Goal: Obtain resource: Download file/media

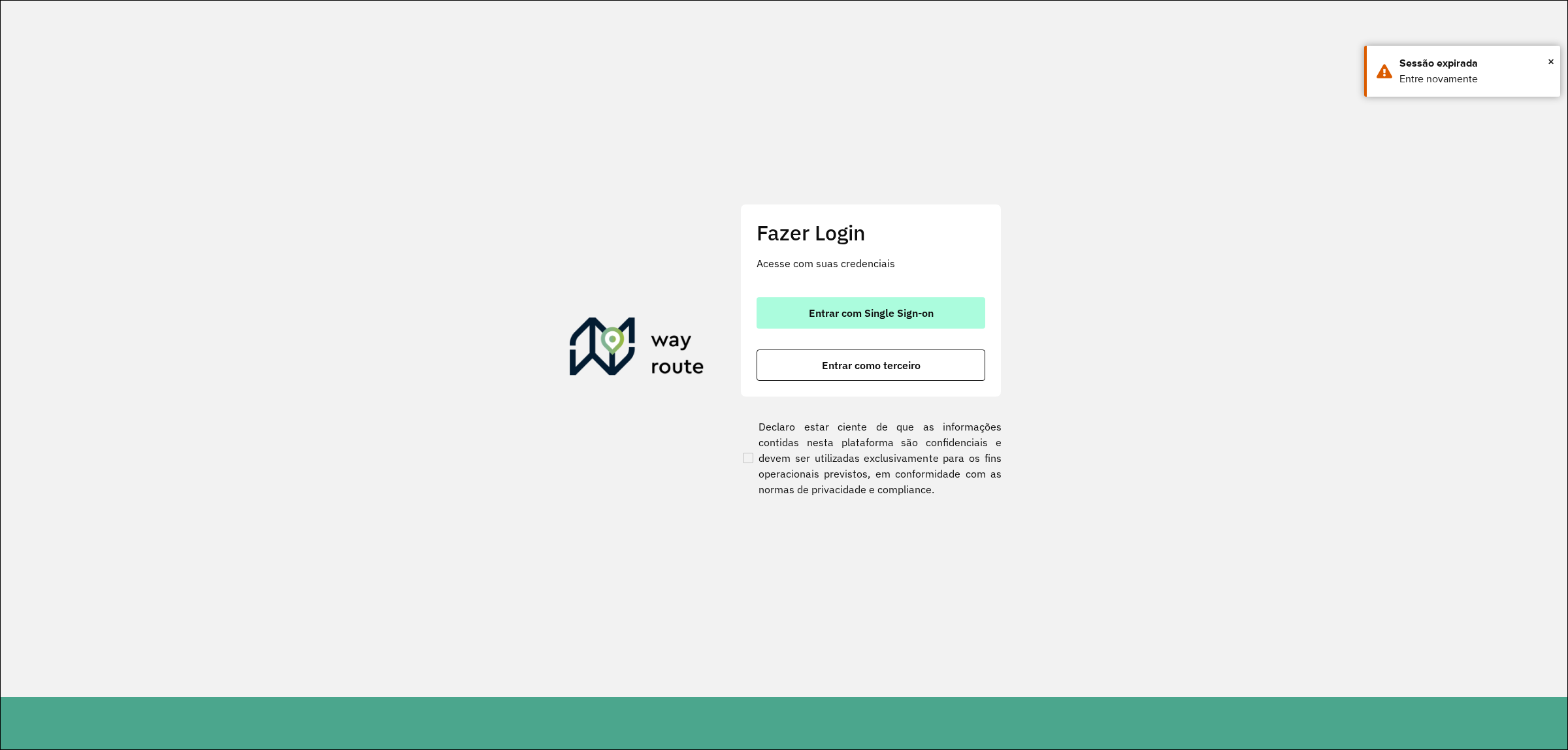
click at [784, 304] on button "Entrar com Single Sign-on" at bounding box center [870, 313] width 228 height 32
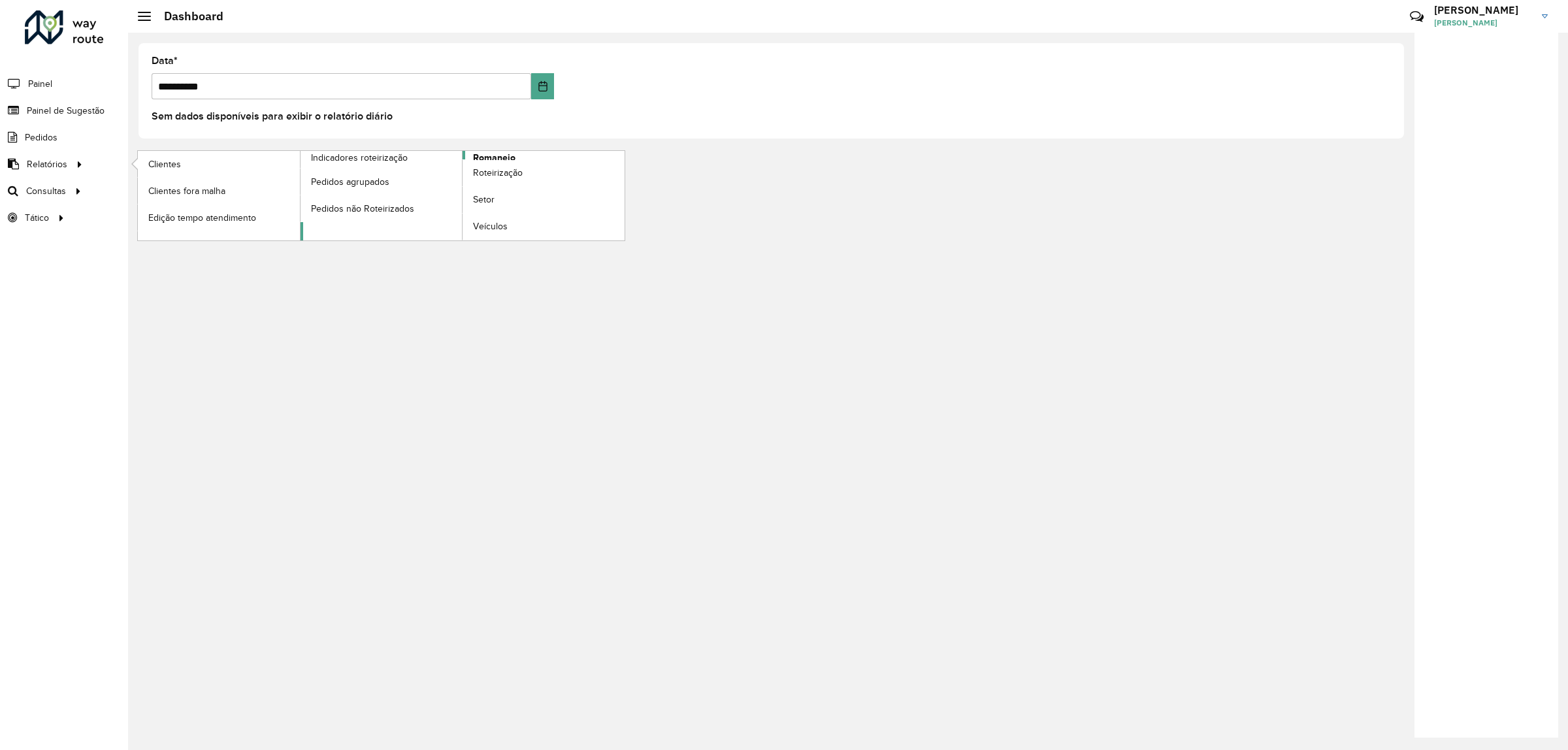
click at [495, 158] on span "Romaneio" at bounding box center [494, 158] width 42 height 14
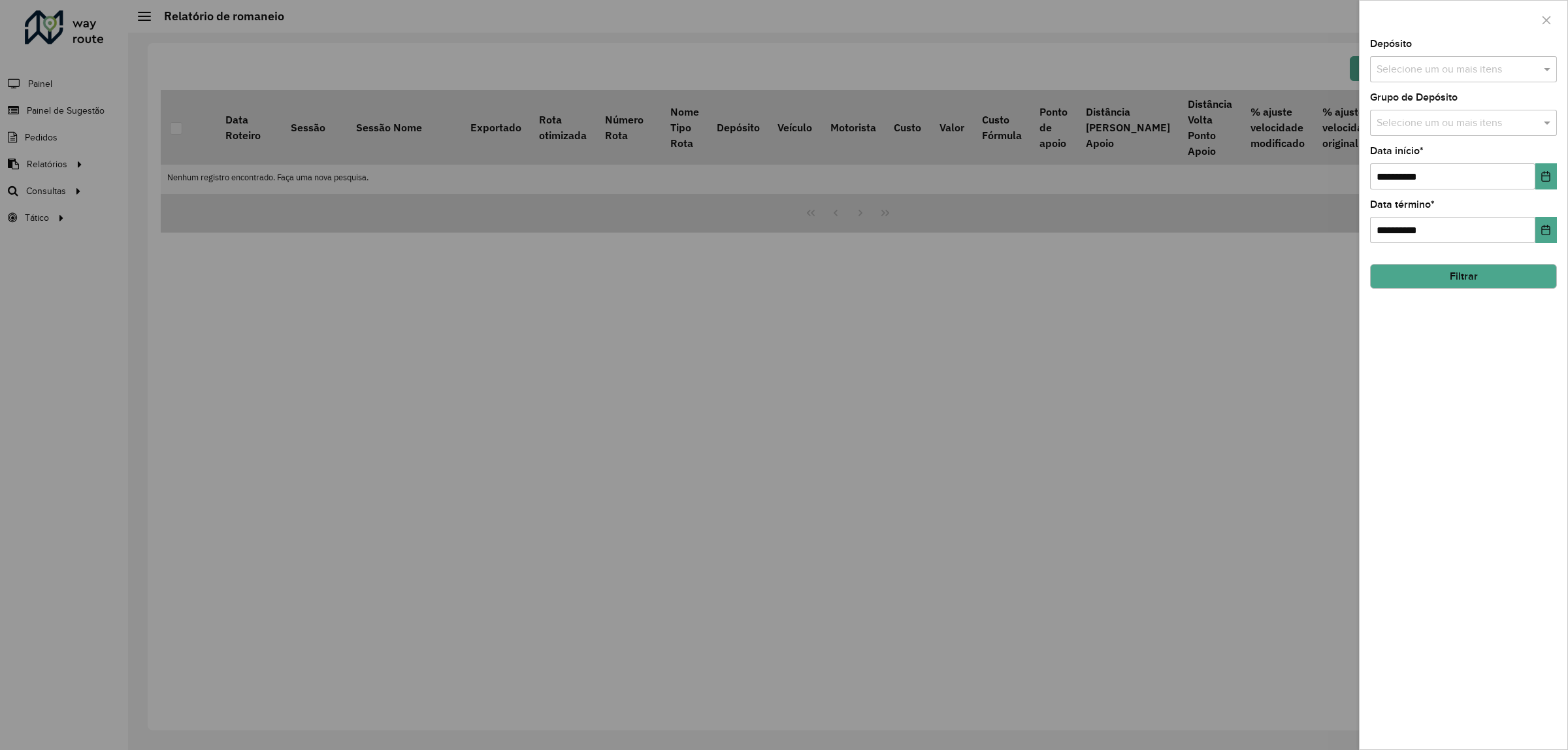
click at [1439, 77] on input "text" at bounding box center [1456, 70] width 167 height 16
click at [1460, 140] on div "CDD Alfenas" at bounding box center [1463, 135] width 186 height 22
click at [1485, 379] on div "**********" at bounding box center [1463, 394] width 207 height 710
click at [1432, 131] on input "text" at bounding box center [1456, 124] width 167 height 16
click at [1413, 187] on div "AS" at bounding box center [1463, 190] width 186 height 22
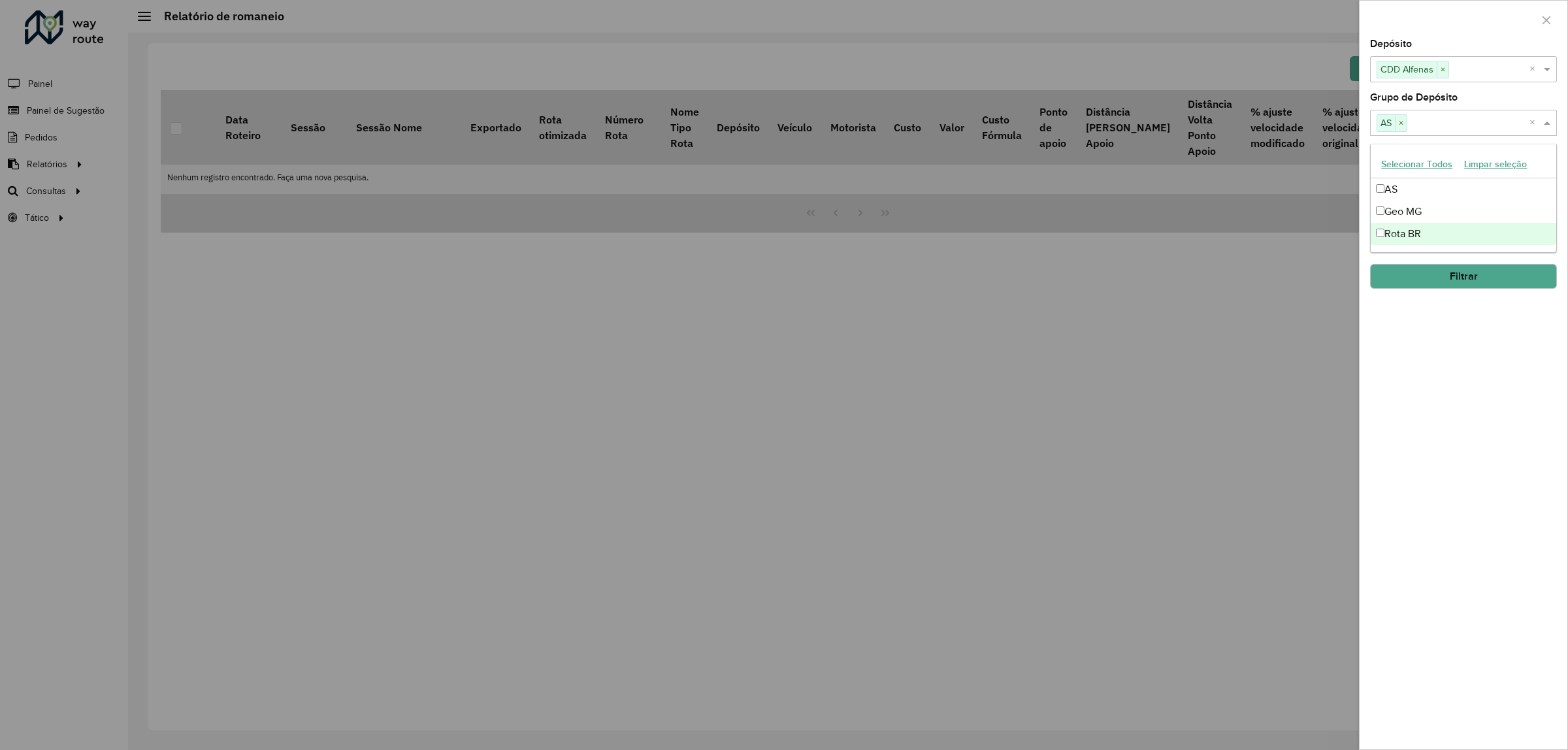
click at [1425, 224] on div "Rota BR" at bounding box center [1463, 234] width 186 height 22
click at [1461, 358] on div "**********" at bounding box center [1463, 394] width 207 height 710
click at [1421, 172] on input "**********" at bounding box center [1452, 176] width 165 height 26
click at [1540, 177] on icon "Choose Date" at bounding box center [1545, 176] width 11 height 11
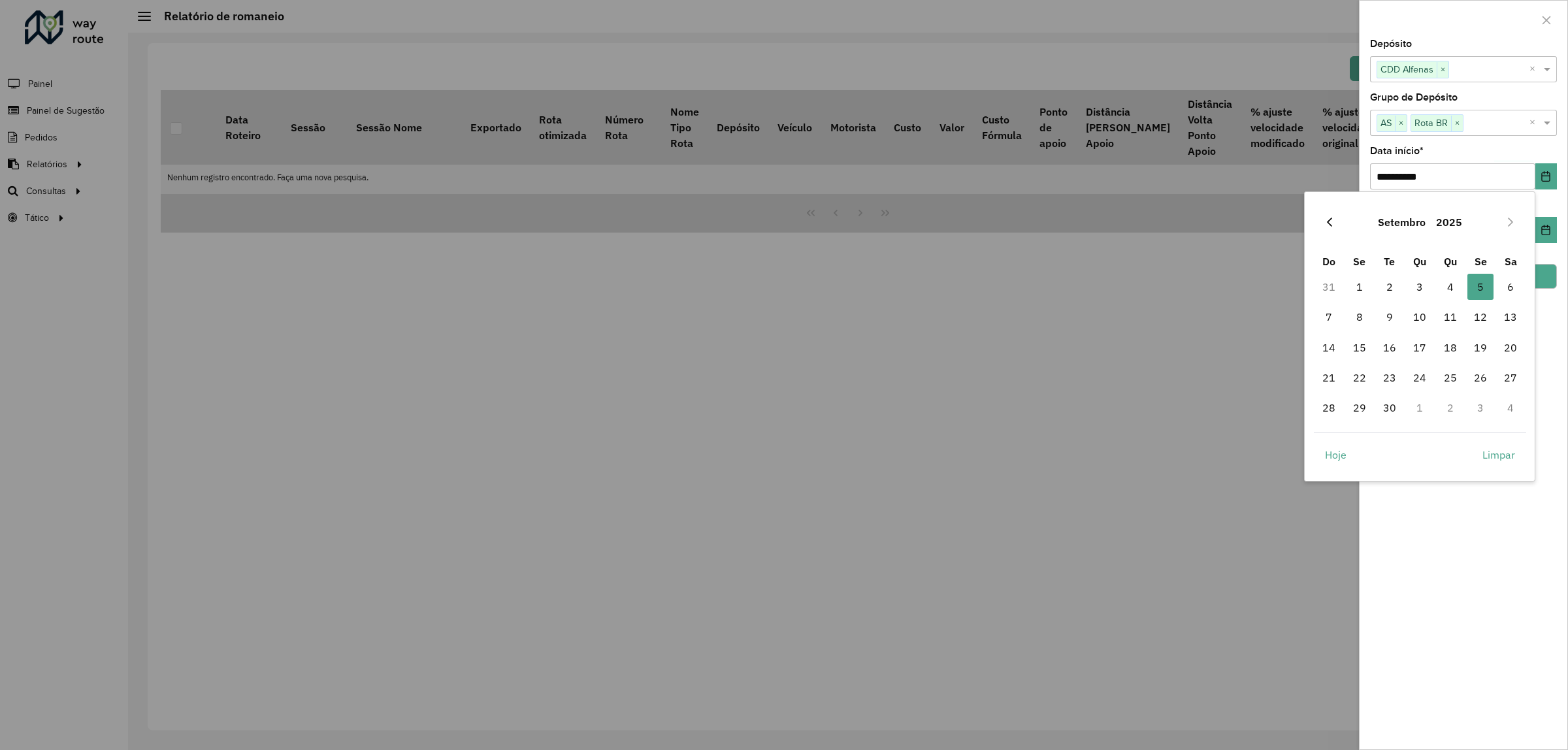
click at [1335, 217] on button "Previous Month" at bounding box center [1329, 221] width 21 height 21
click at [1478, 292] on span "1" at bounding box center [1480, 287] width 26 height 26
type input "**********"
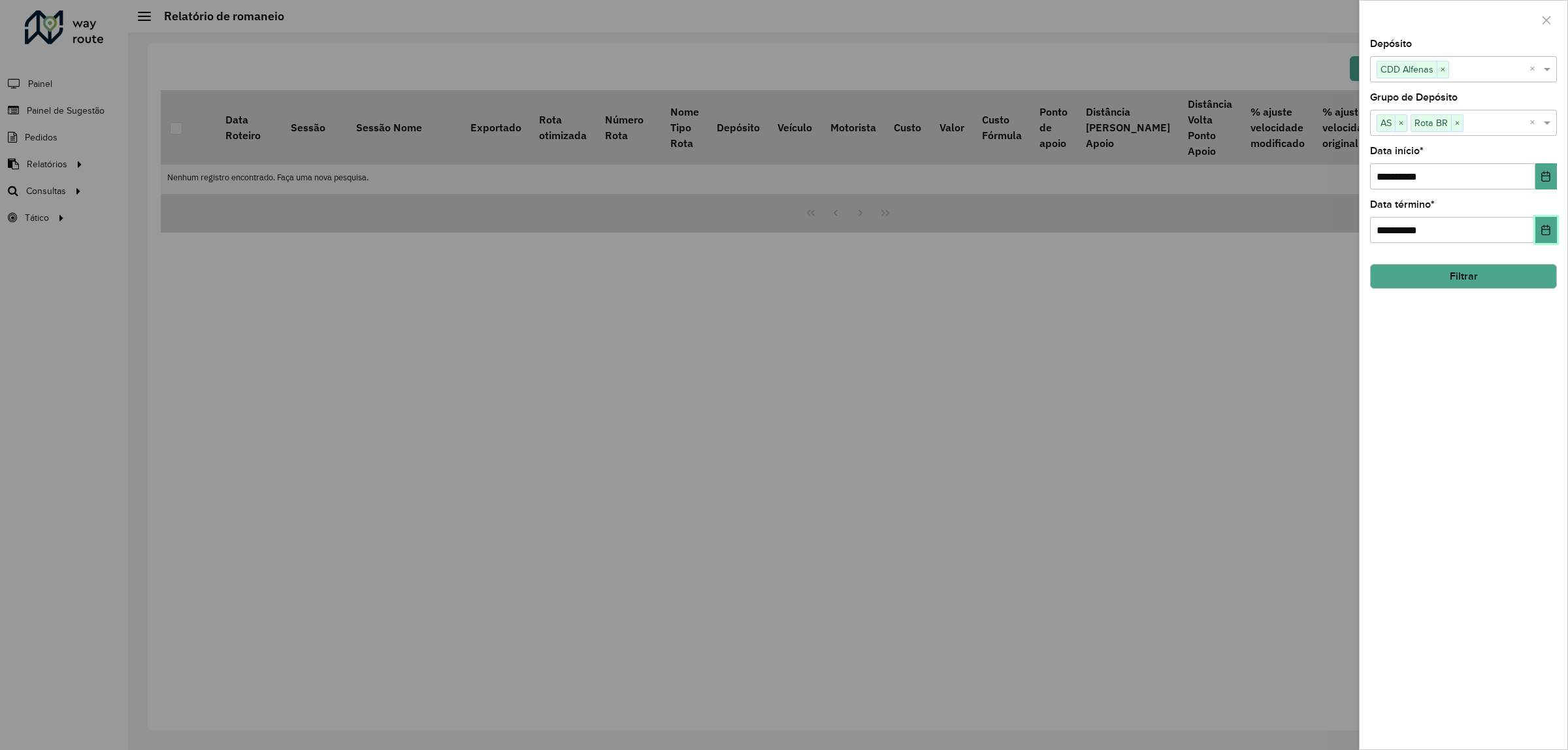
click at [1547, 235] on icon "Choose Date" at bounding box center [1545, 229] width 11 height 11
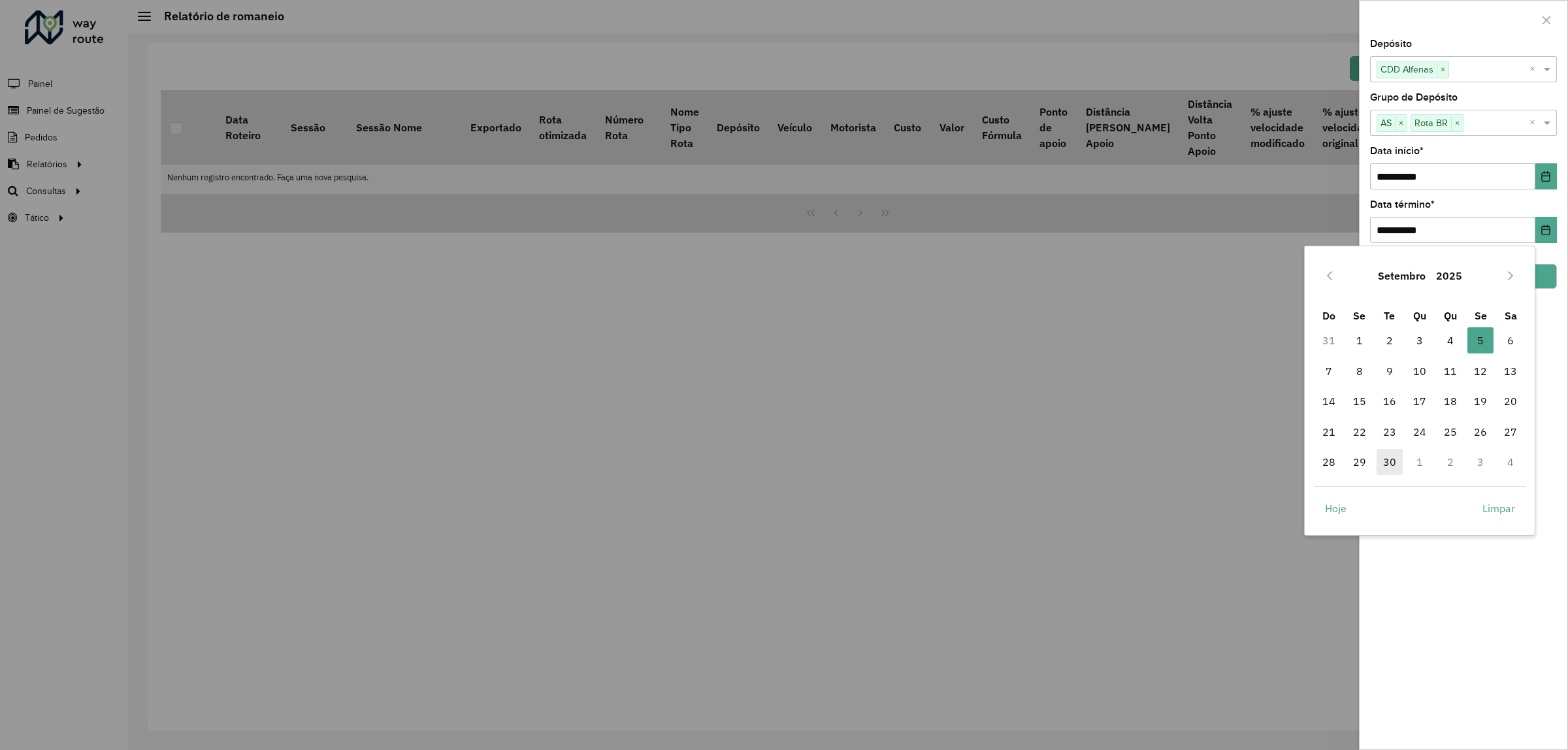
click at [1393, 457] on span "30" at bounding box center [1389, 461] width 26 height 26
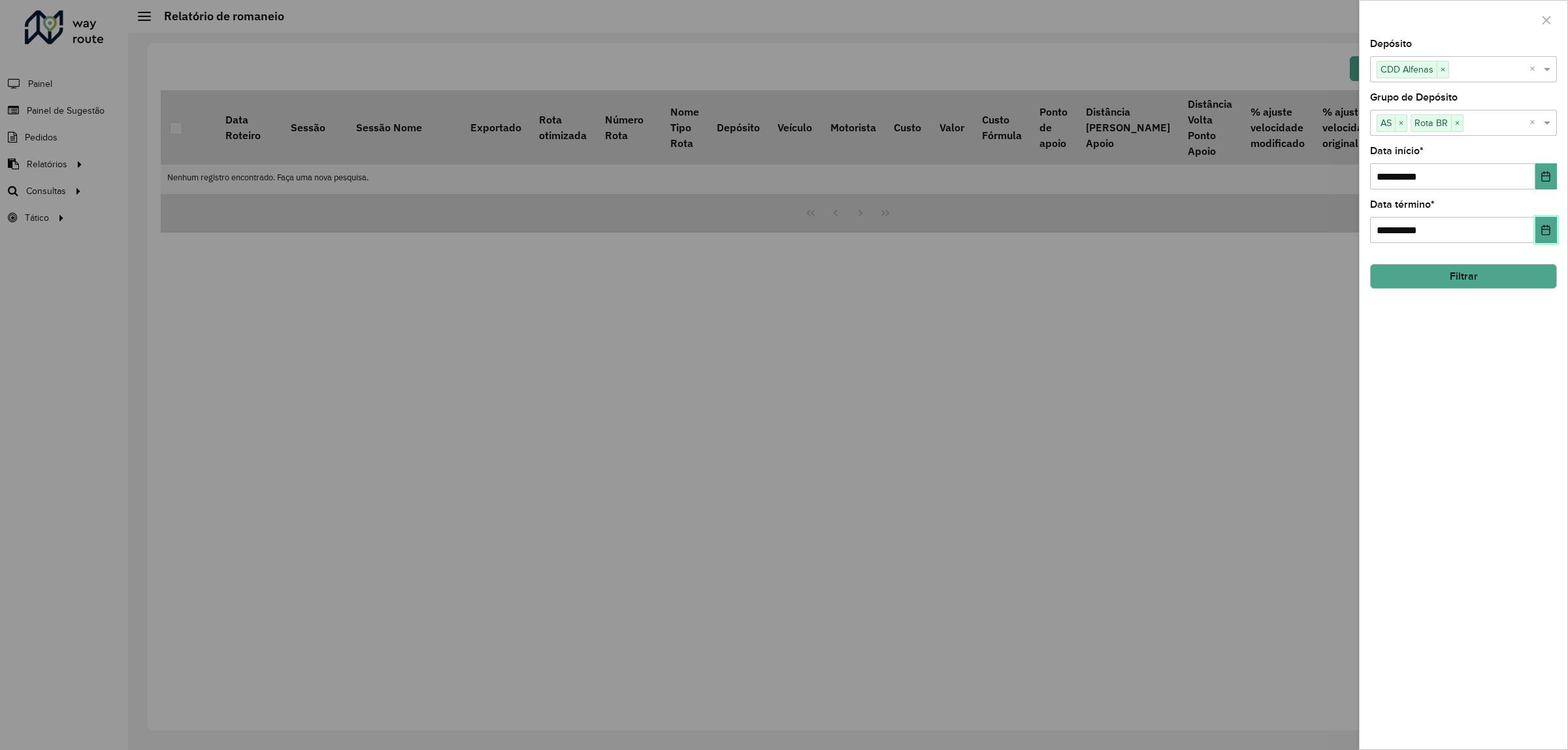
click at [1542, 225] on button "Choose Date" at bounding box center [1546, 230] width 22 height 26
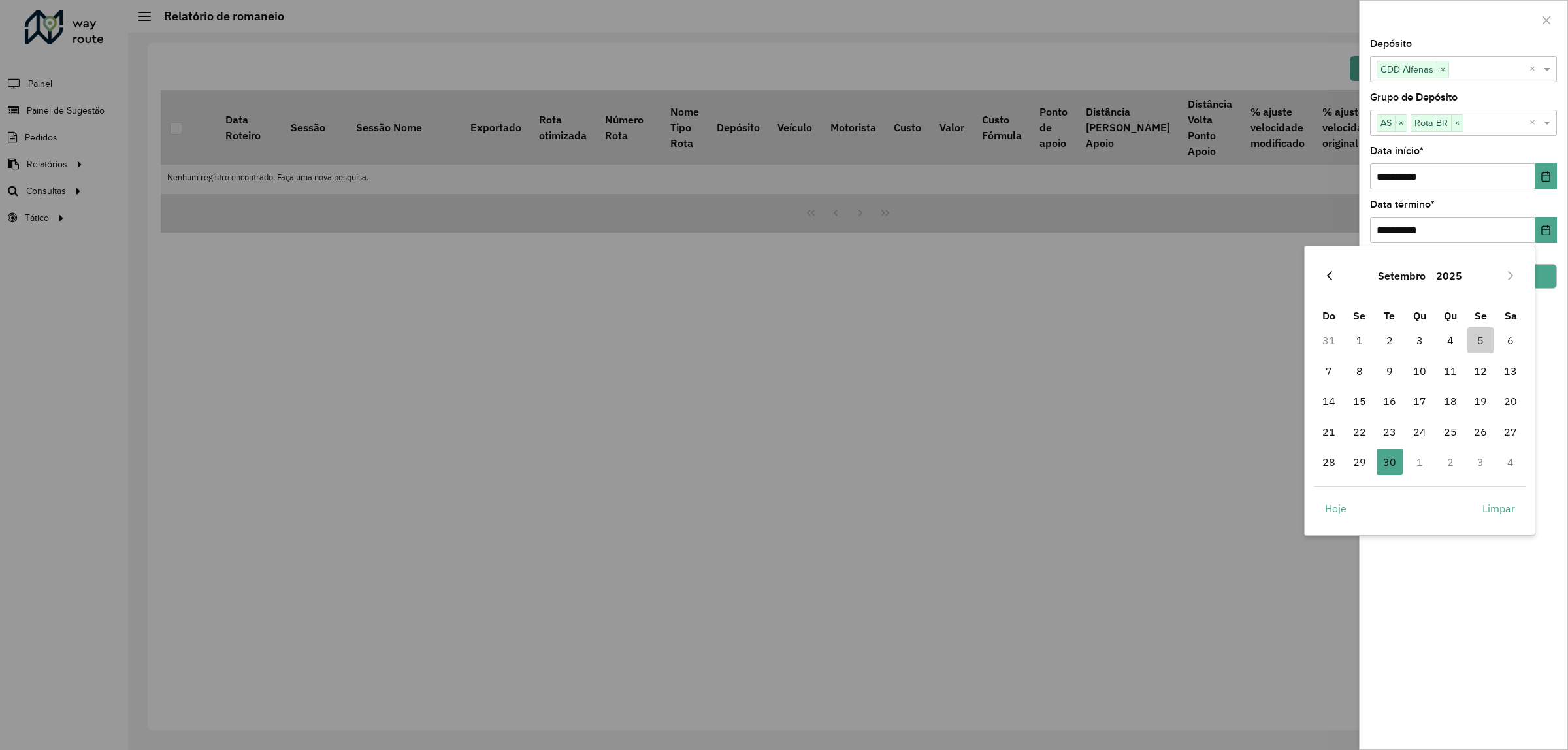
click at [1331, 276] on icon "Previous Month" at bounding box center [1330, 276] width 11 height 11
click at [1330, 491] on span "31" at bounding box center [1329, 492] width 26 height 26
type input "**********"
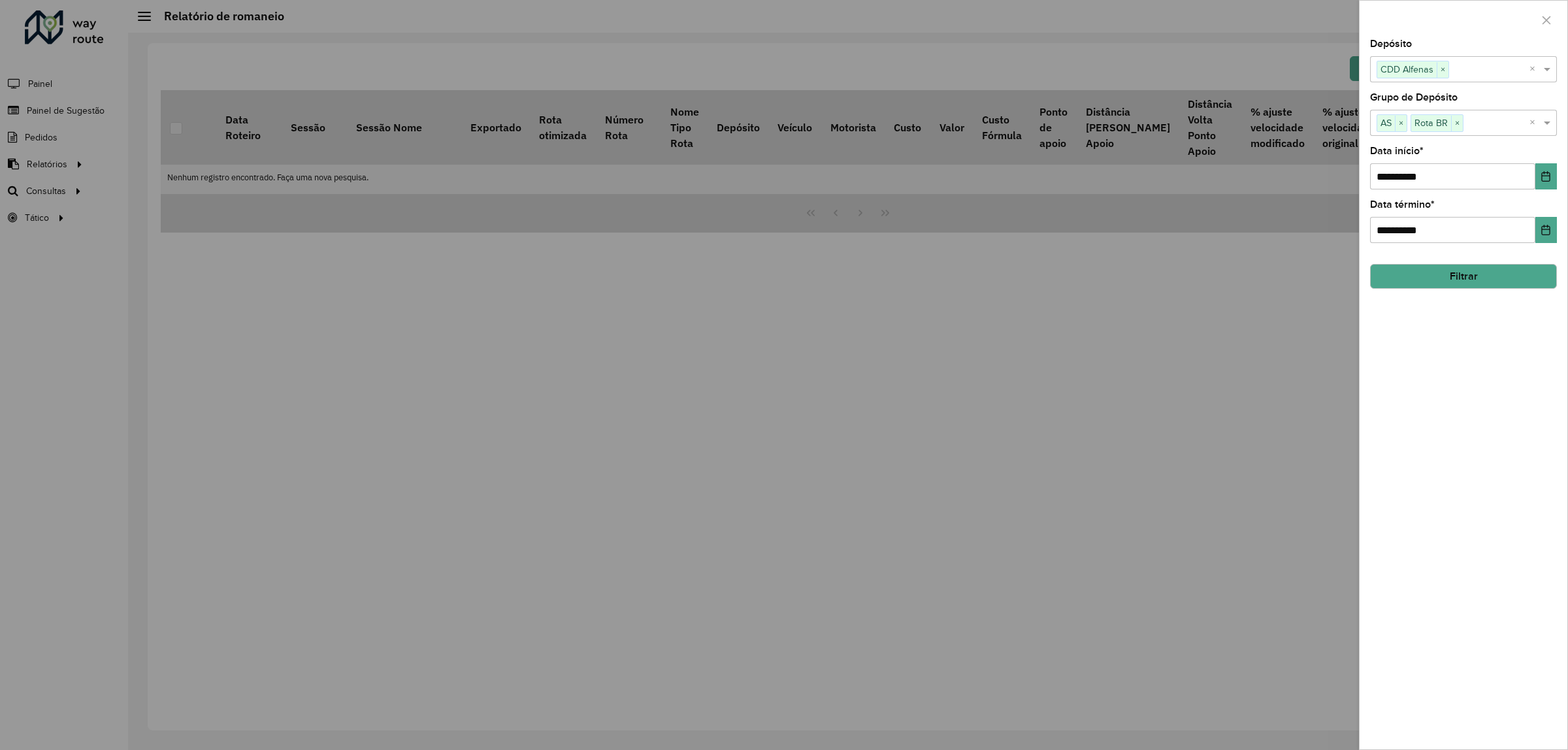
click at [1483, 286] on button "Filtrar" at bounding box center [1463, 276] width 187 height 25
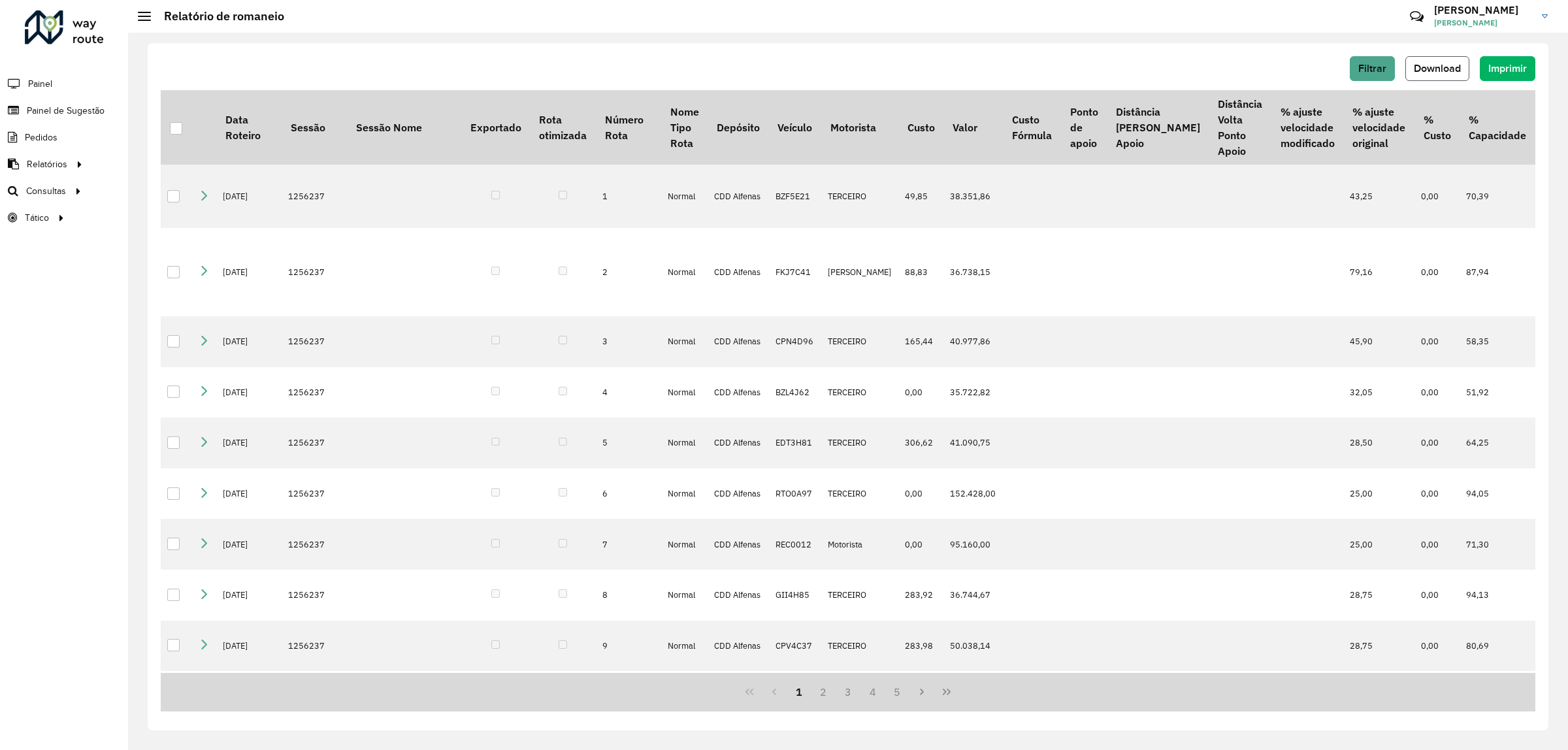
click at [1429, 66] on span "Download" at bounding box center [1438, 67] width 47 height 11
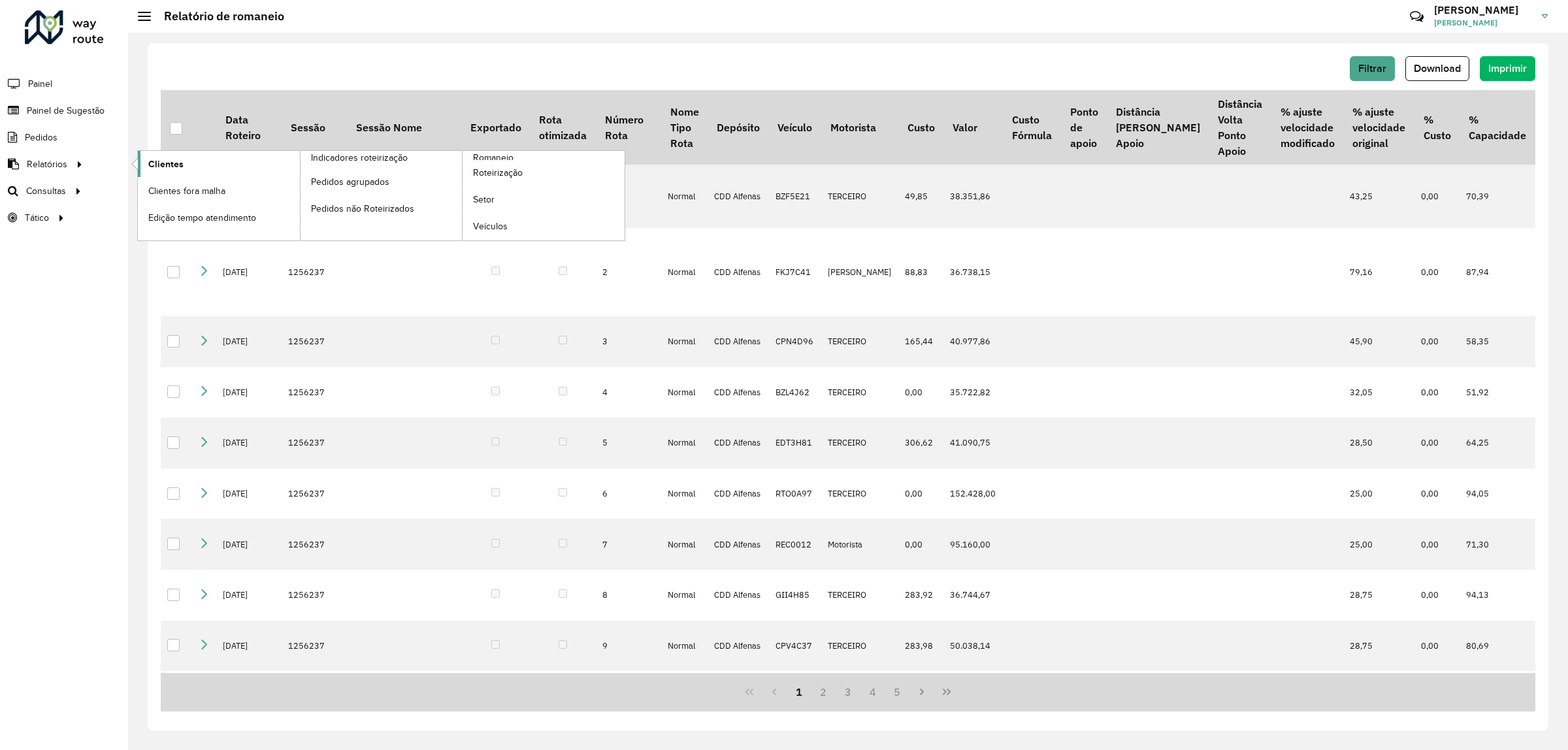
click at [157, 164] on span "Clientes" at bounding box center [166, 164] width 36 height 14
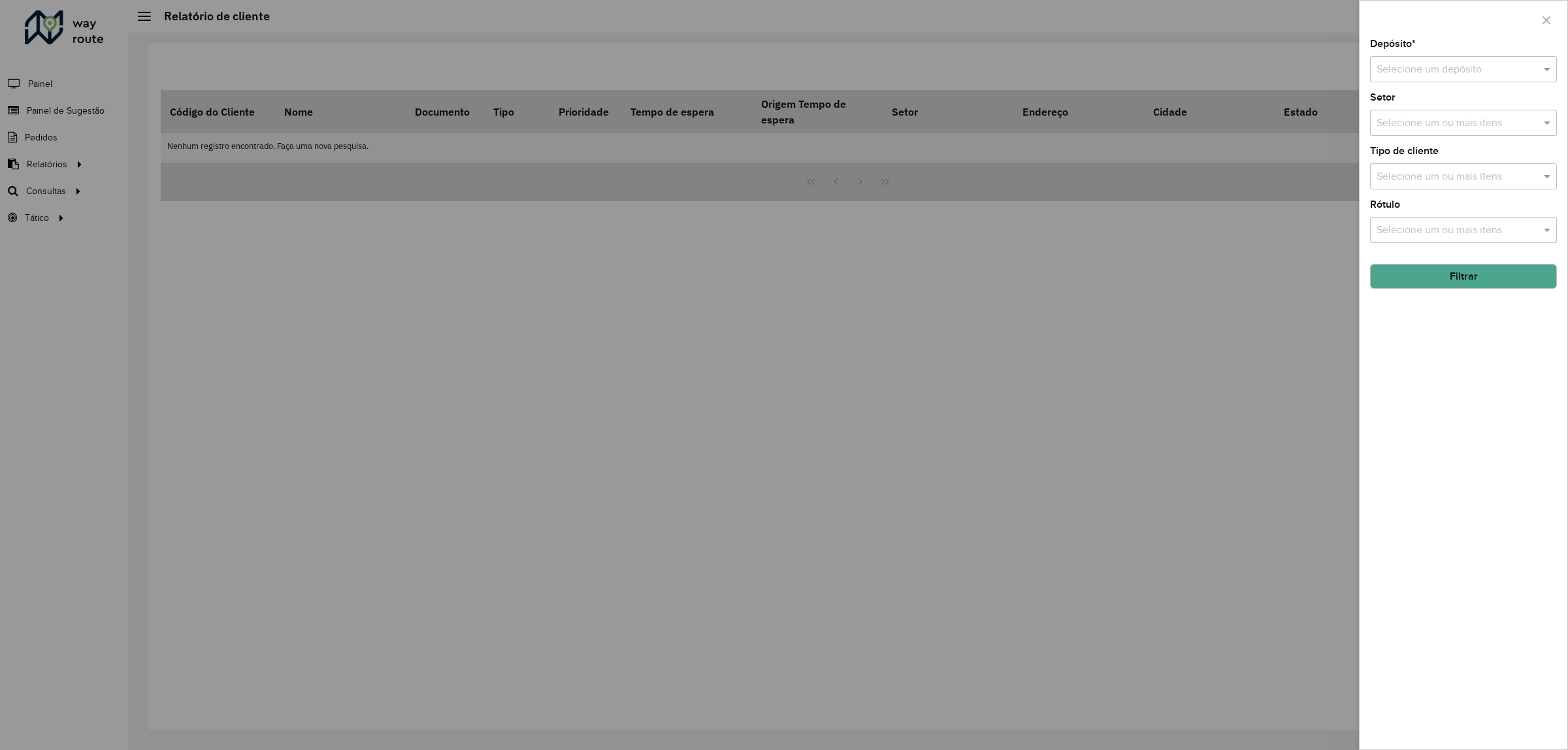
click at [1413, 67] on input "text" at bounding box center [1449, 70] width 147 height 16
click at [1417, 103] on span "CDD Alfenas" at bounding box center [1406, 107] width 59 height 11
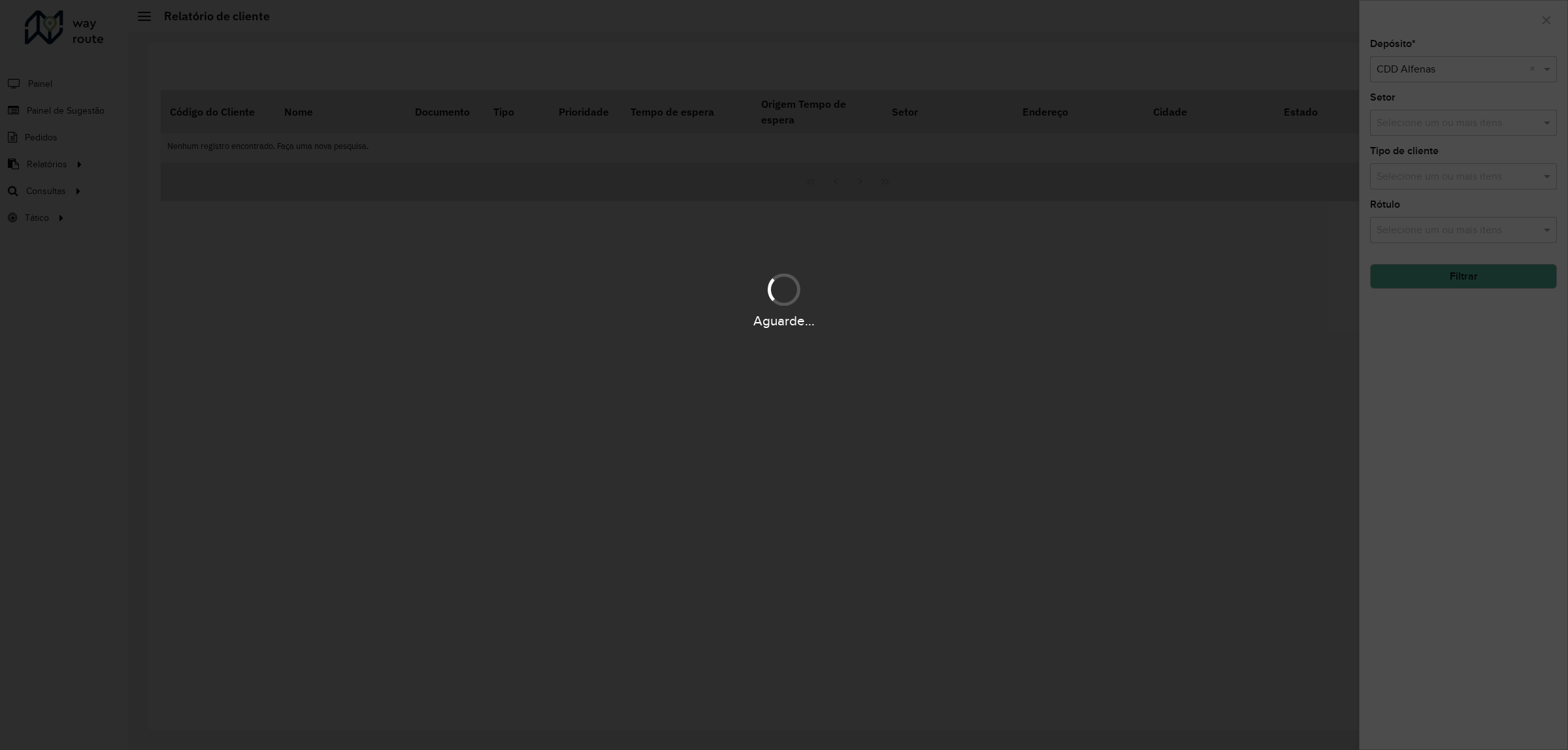
click at [1419, 119] on hb-app "Aguarde... Pop-up bloqueado! Seu navegador bloqueou automáticamente a abertura …" at bounding box center [784, 375] width 1568 height 750
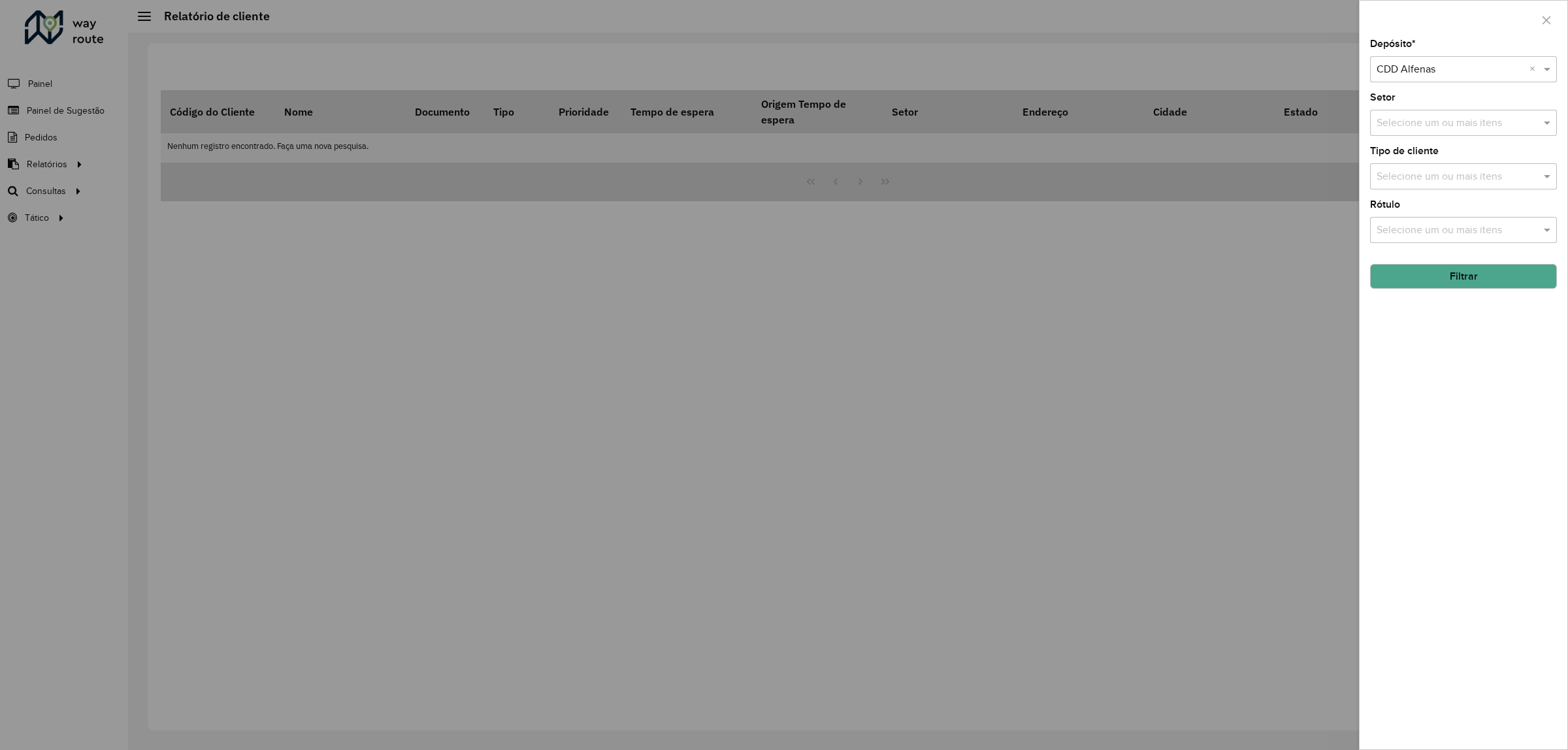
click at [1419, 119] on input "text" at bounding box center [1456, 124] width 167 height 16
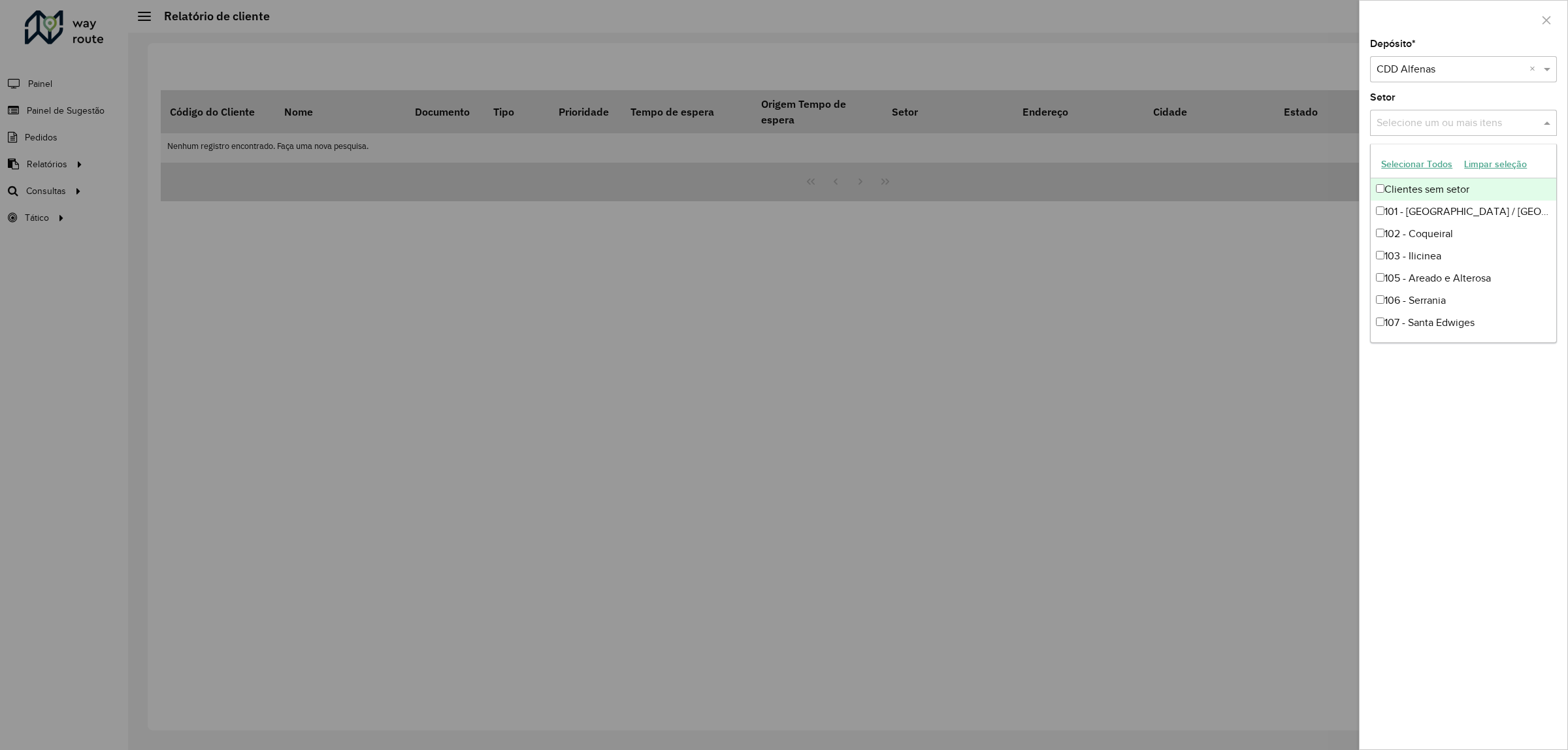
click at [1423, 163] on button "Selecionar Todos" at bounding box center [1417, 164] width 83 height 21
click at [1465, 469] on div "Depósito * Selecione um depósito × CDD Alfenas × Setor Selecione um ou mais ite…" at bounding box center [1463, 394] width 207 height 710
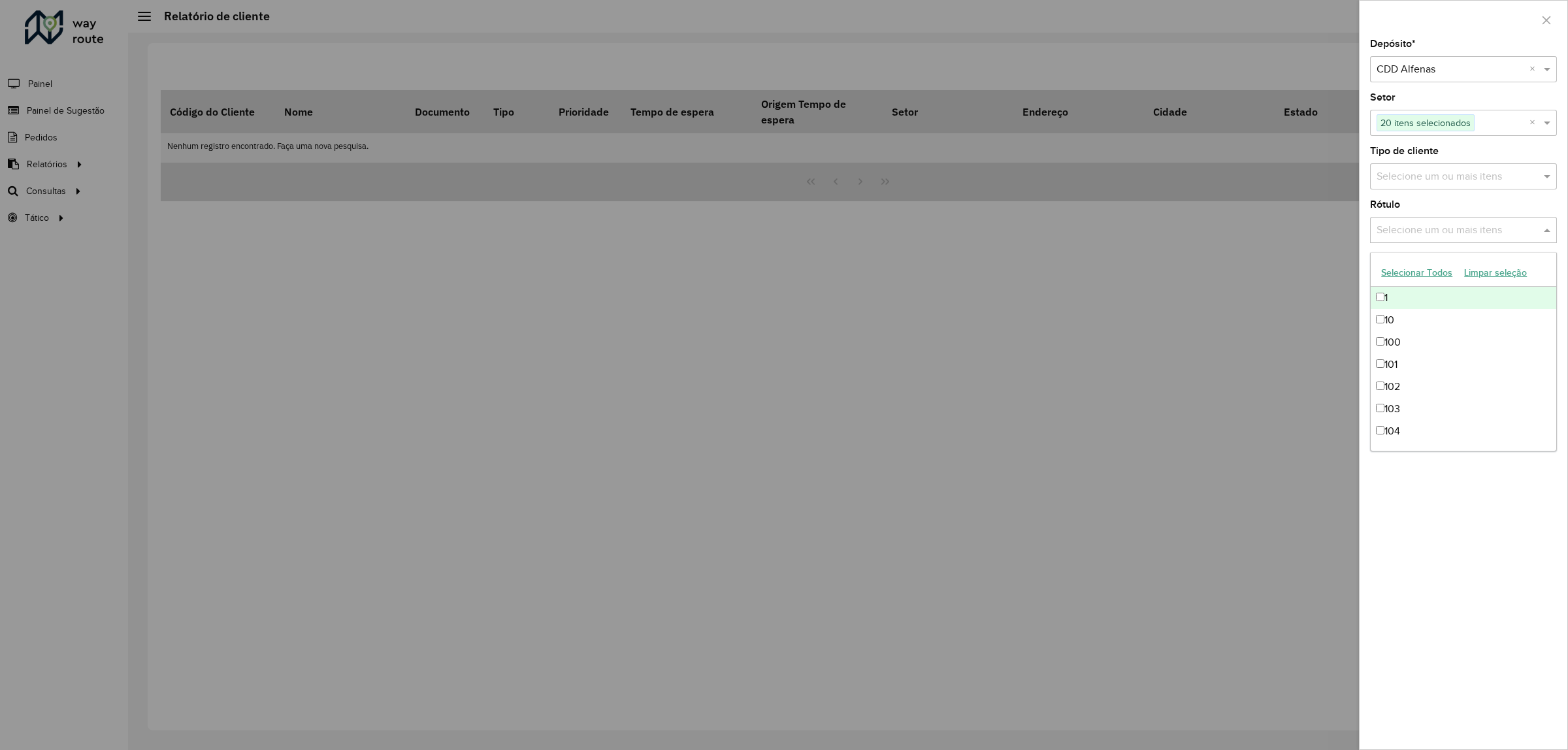
click at [1435, 223] on div "Selecione um ou mais itens" at bounding box center [1463, 230] width 187 height 26
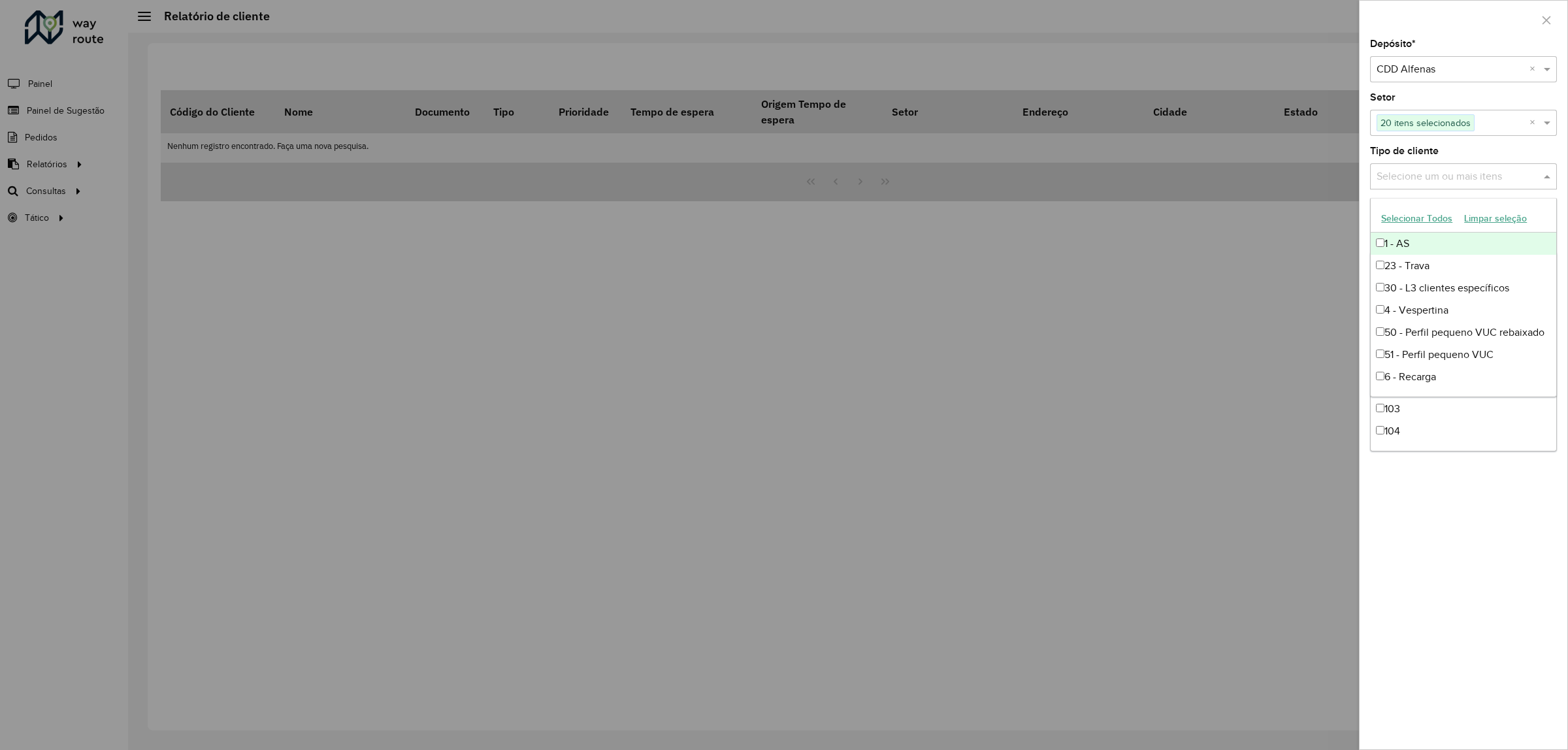
click at [1444, 182] on input "text" at bounding box center [1456, 177] width 167 height 16
click at [1412, 216] on button "Selecionar Todos" at bounding box center [1417, 218] width 83 height 21
click at [1435, 535] on div "Depósito * Selecione um depósito × CDD Alfenas × Setor Selecione um ou mais ite…" at bounding box center [1463, 394] width 207 height 710
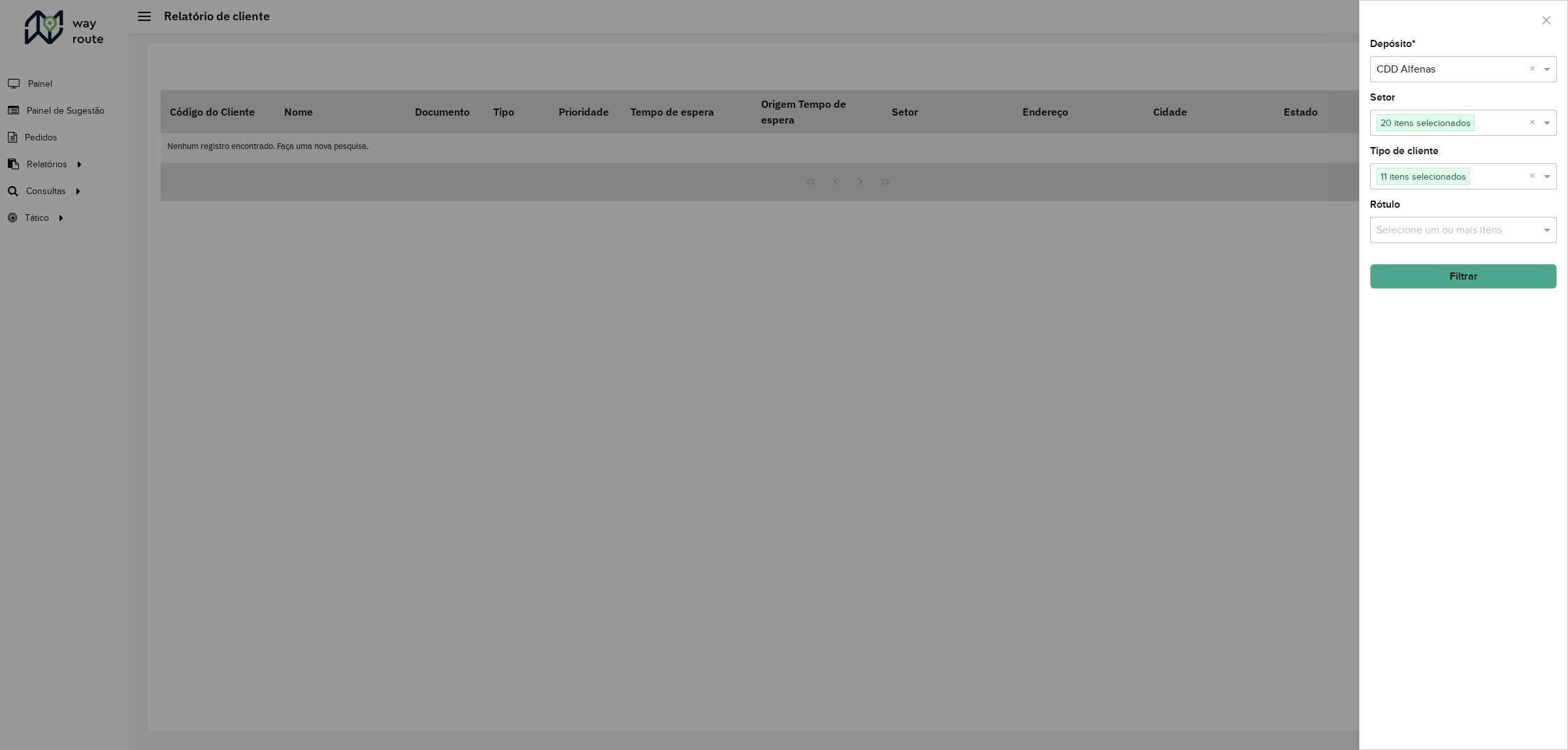
click at [1421, 280] on button "Filtrar" at bounding box center [1463, 276] width 187 height 25
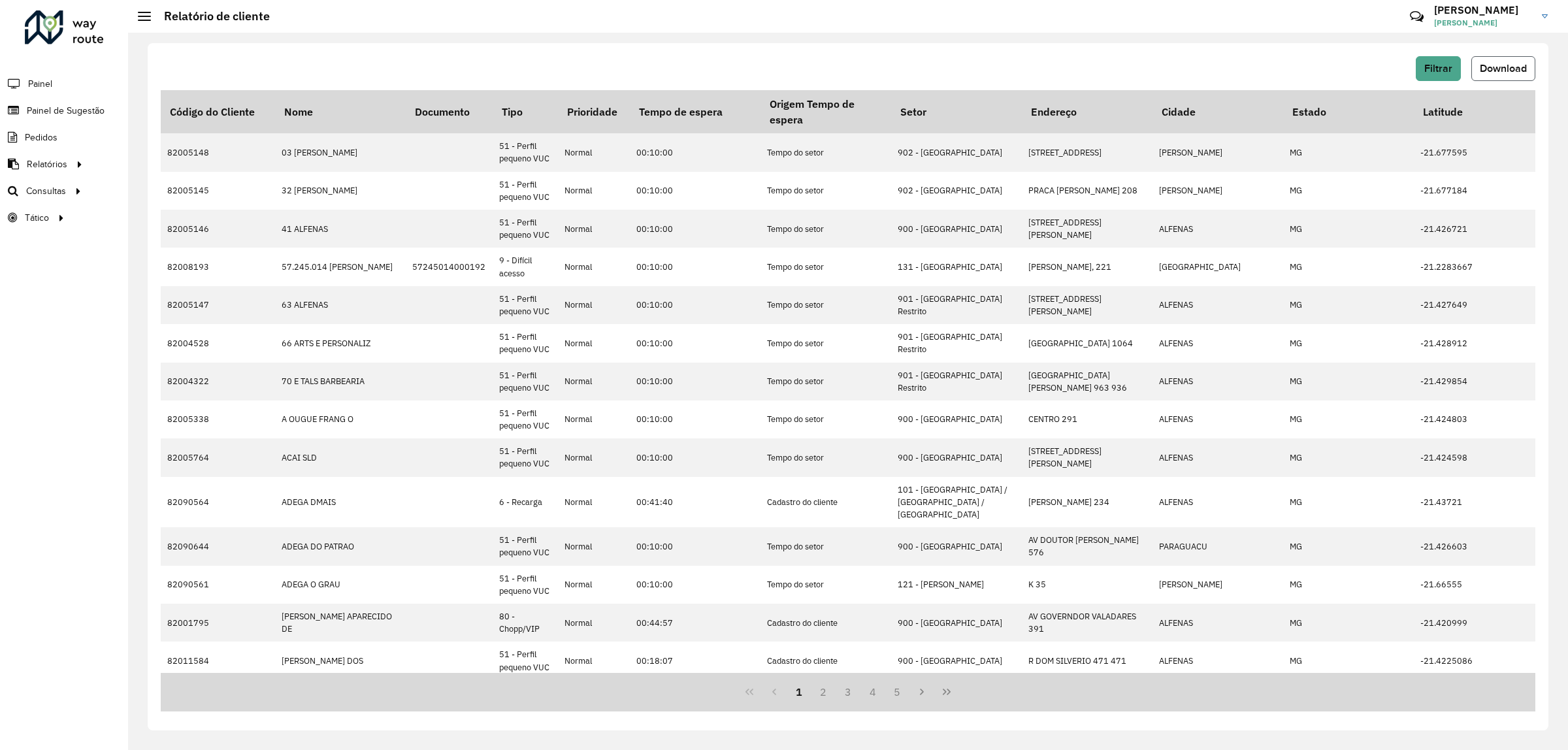
click at [1493, 62] on span "Download" at bounding box center [1504, 67] width 47 height 11
click at [1446, 74] on button "Filtrar" at bounding box center [1439, 68] width 45 height 25
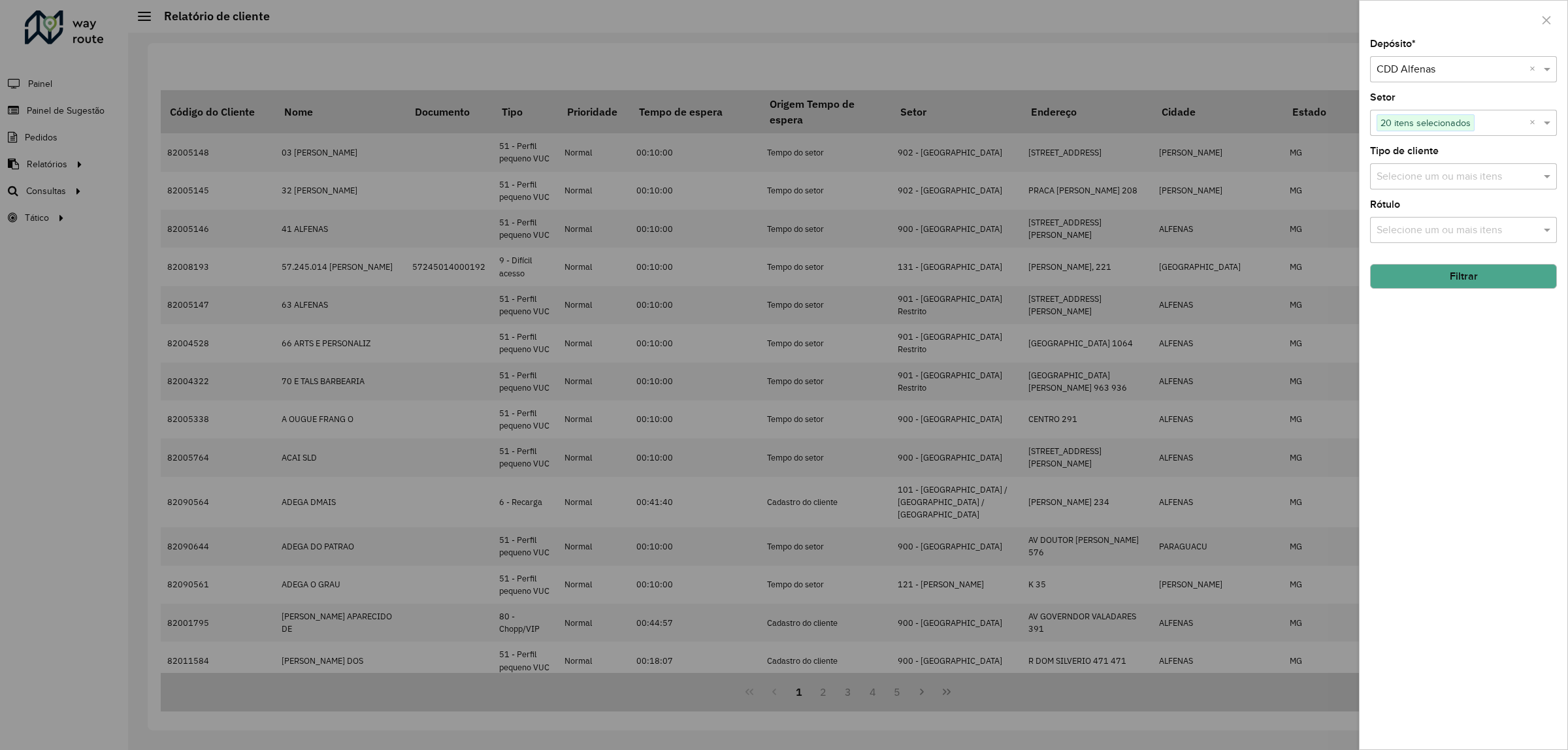
click at [1446, 278] on button "Filtrar" at bounding box center [1463, 276] width 187 height 25
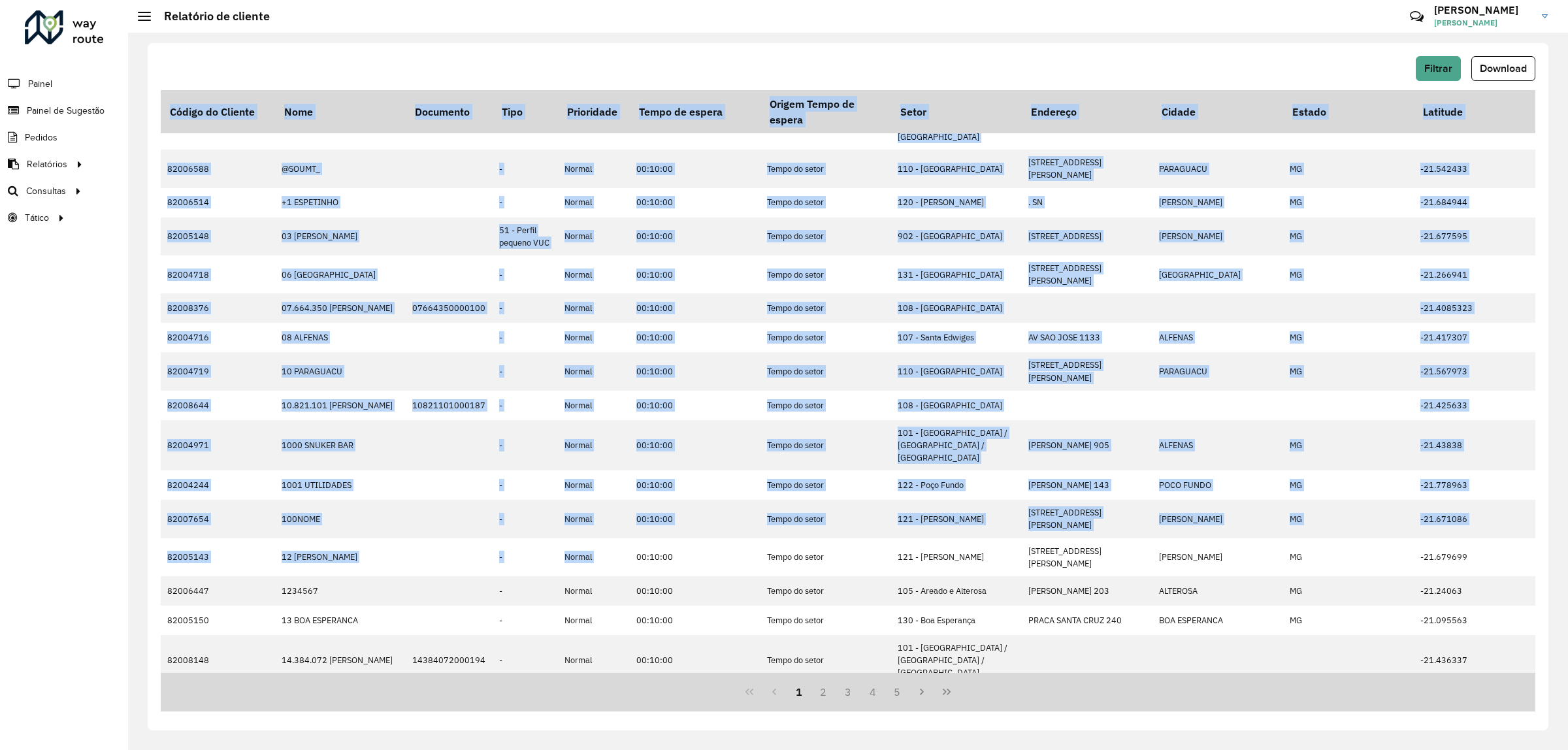
scroll to position [138, 0]
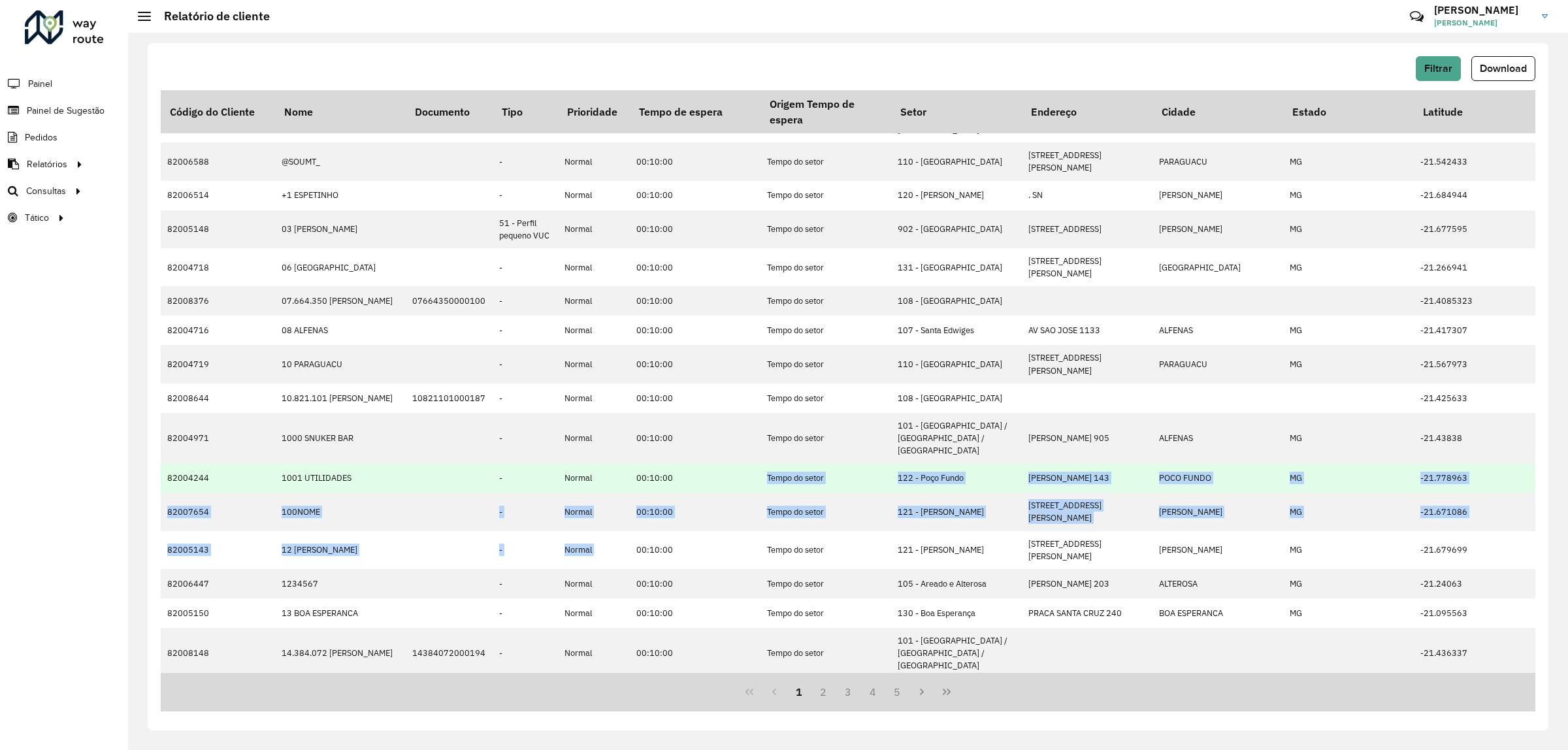
drag, startPoint x: 628, startPoint y: 669, endPoint x: 765, endPoint y: 441, distance: 266.0
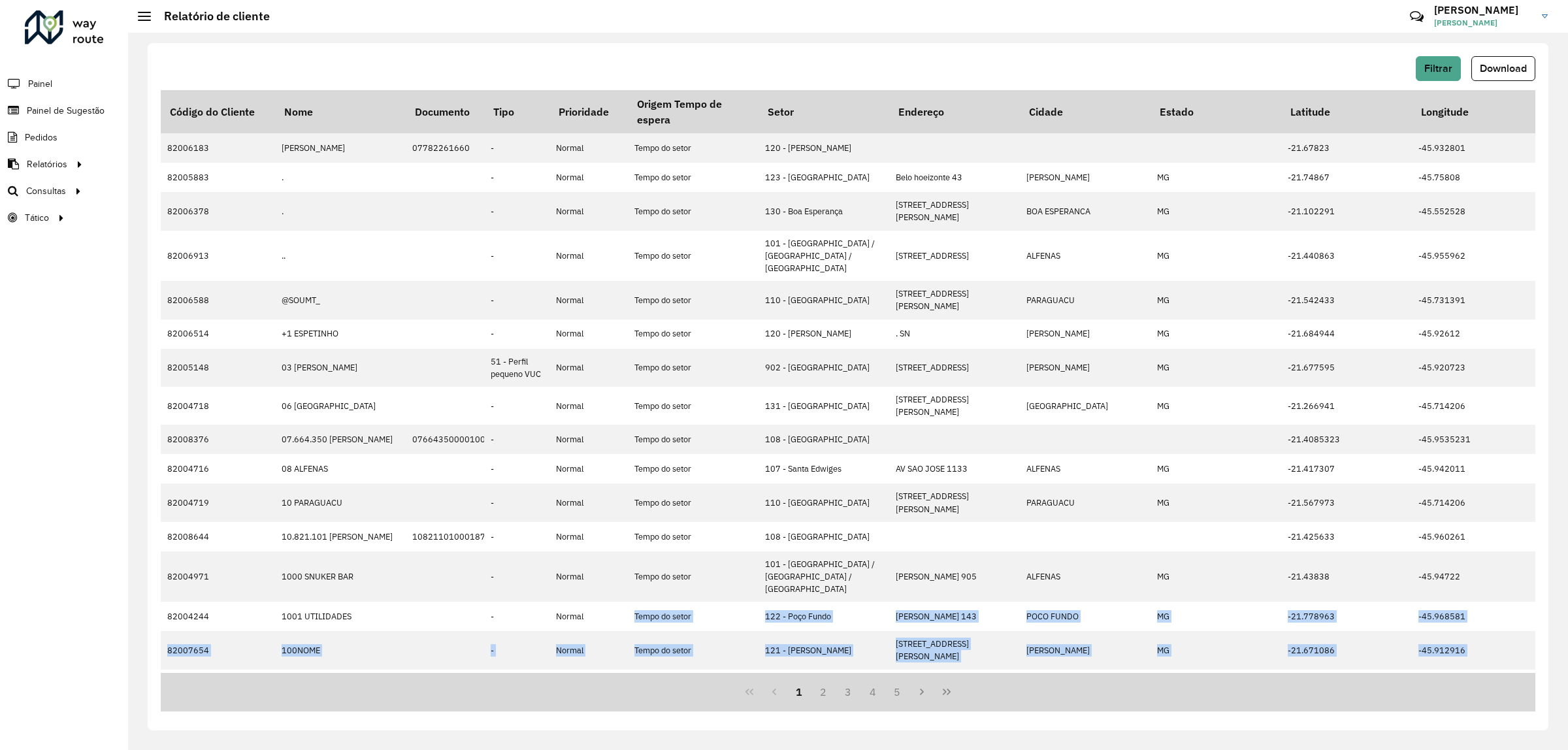
scroll to position [0, 0]
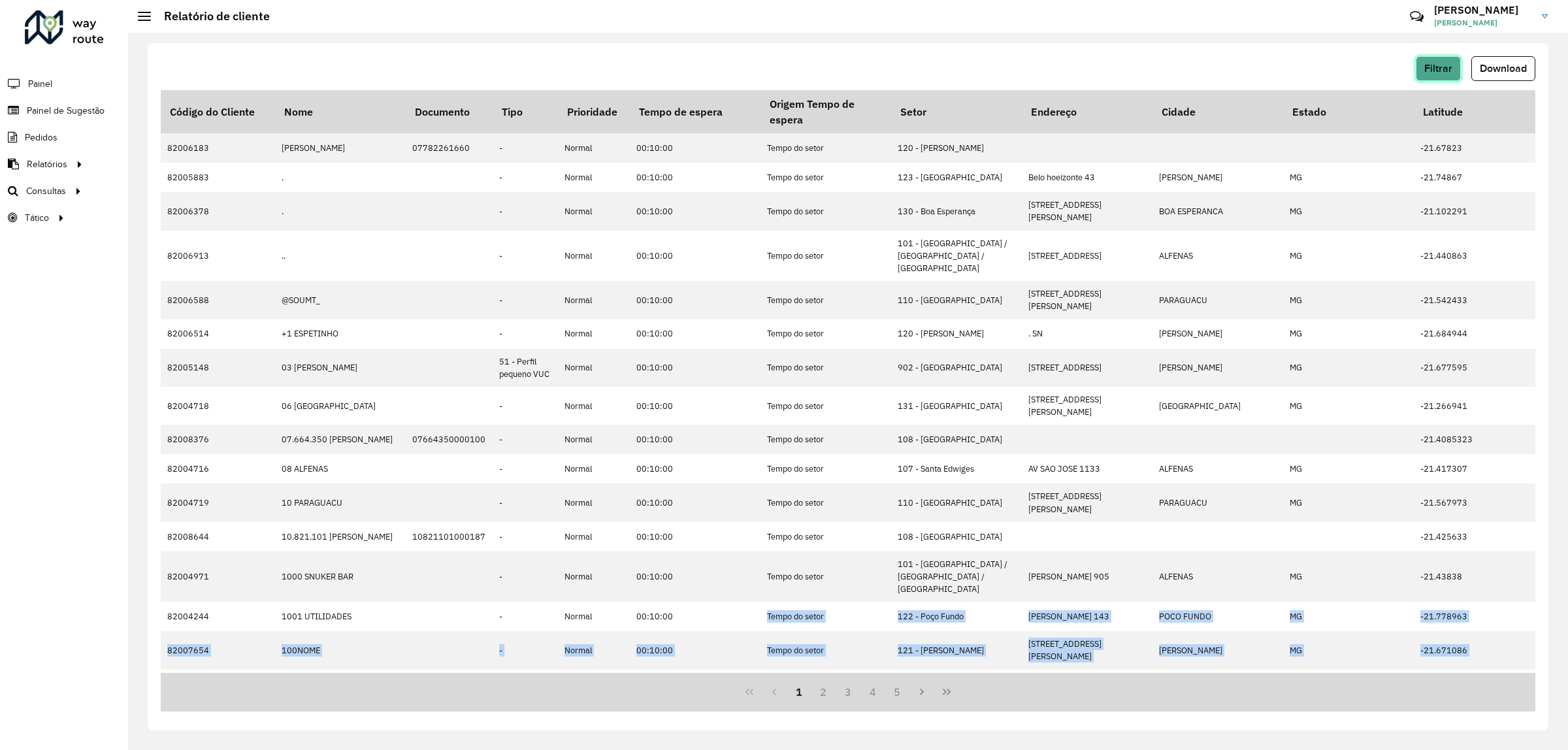
click at [1445, 62] on span "Filtrar" at bounding box center [1439, 67] width 28 height 11
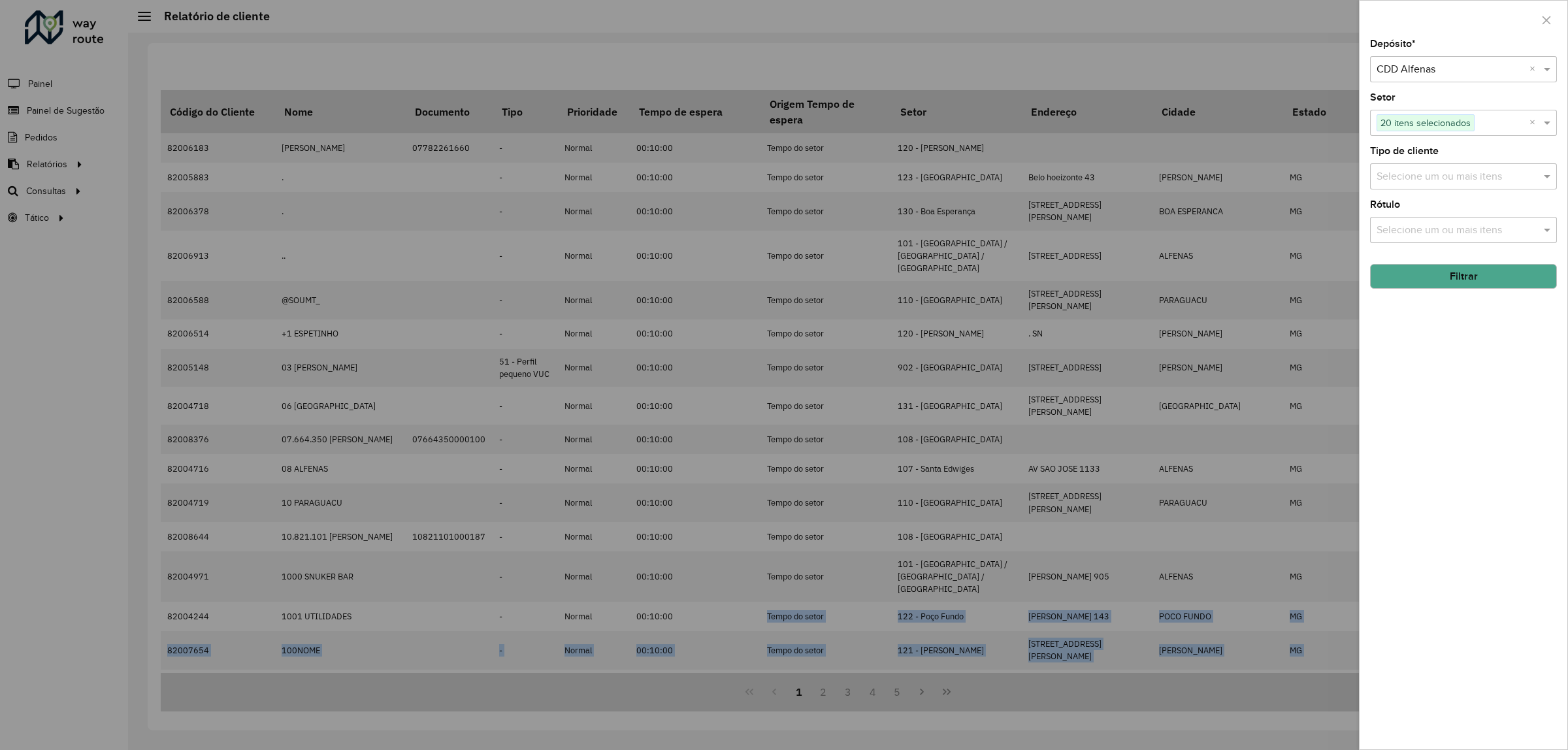
click at [1430, 232] on input "text" at bounding box center [1456, 231] width 167 height 16
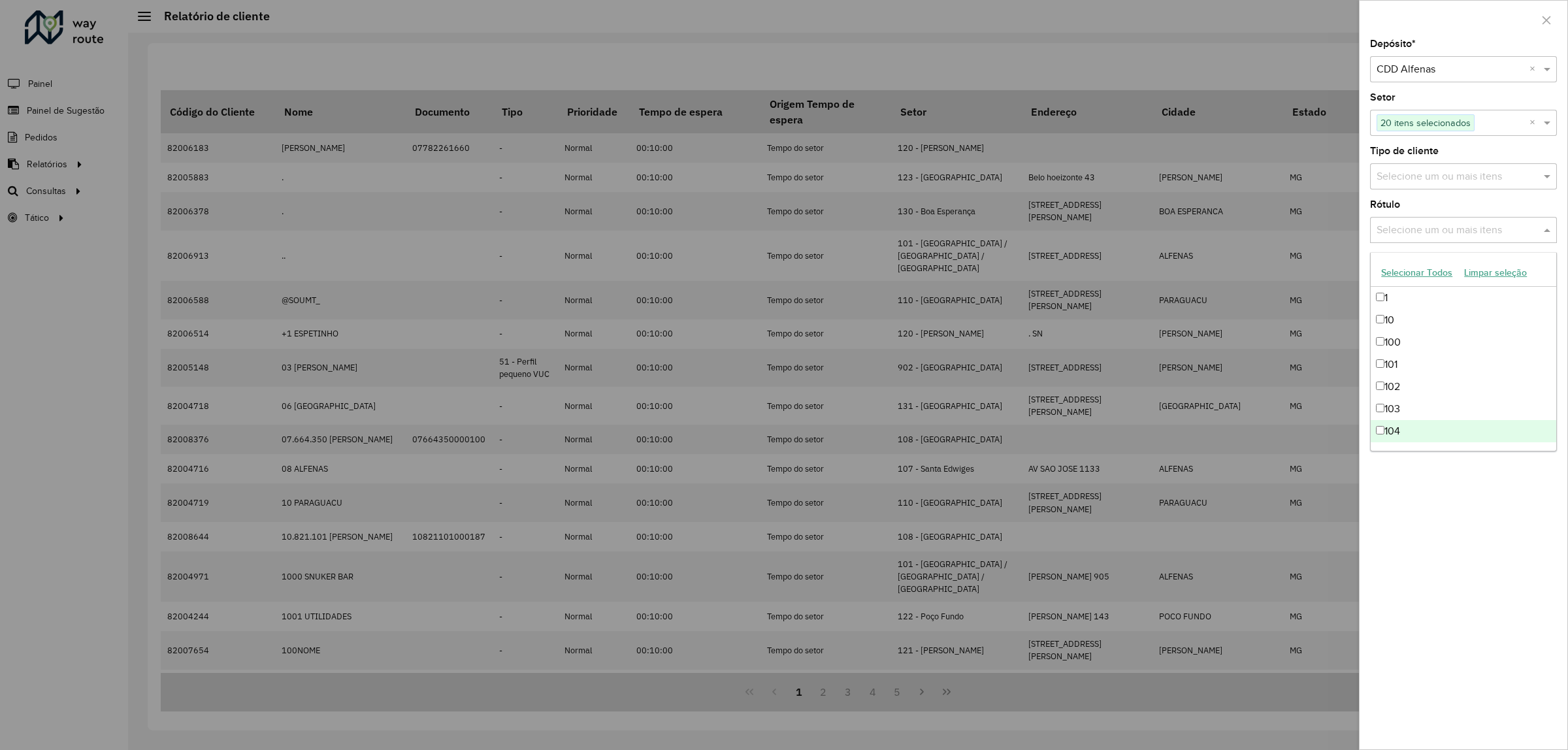
click at [1451, 593] on div "Depósito * Selecione um depósito × CDD Alfenas × Setor Selecione um ou mais ite…" at bounding box center [1463, 394] width 207 height 710
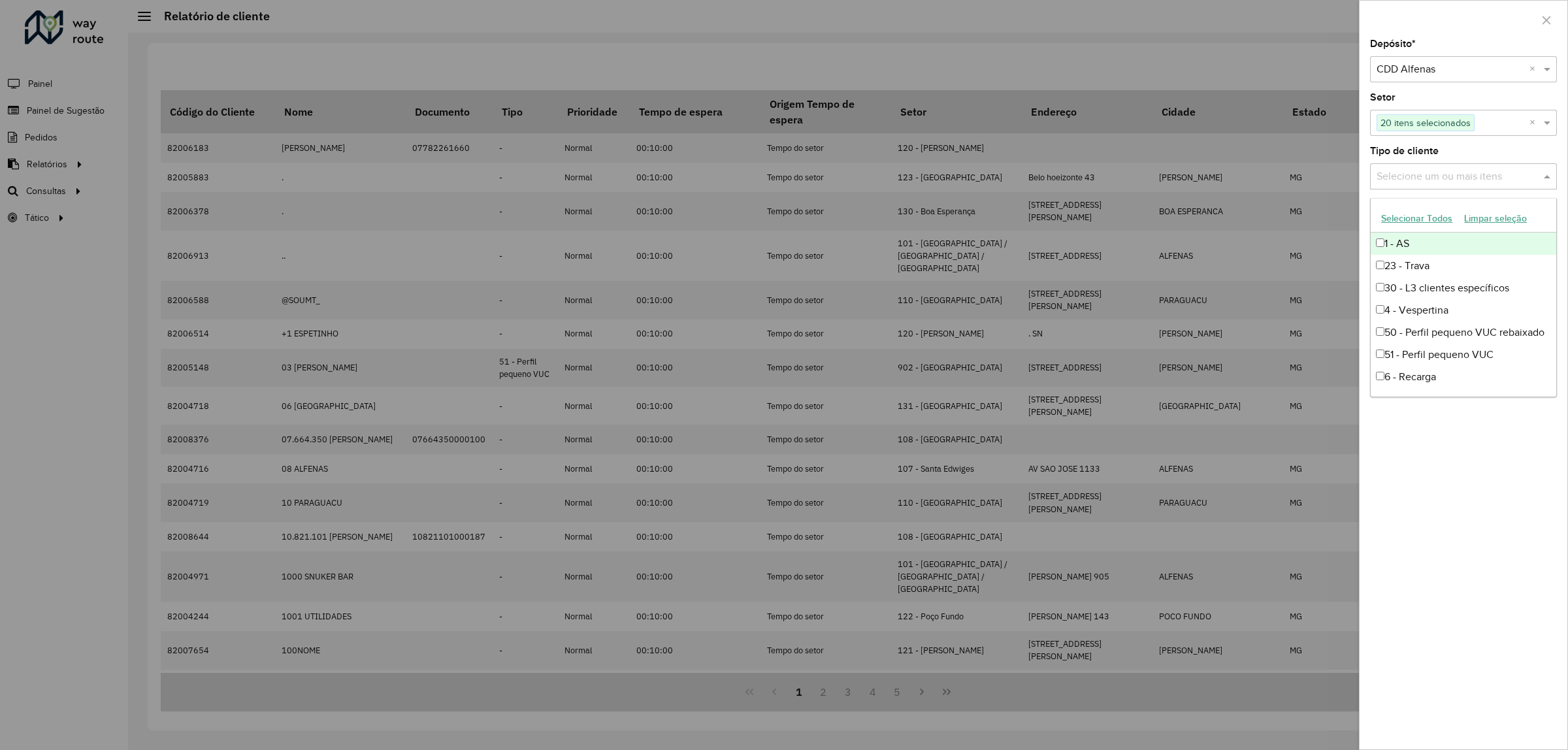
click at [1406, 179] on input "text" at bounding box center [1456, 177] width 167 height 16
click at [1410, 219] on button "Selecionar Todos" at bounding box center [1417, 218] width 83 height 21
click at [1468, 528] on div "Depósito * Selecione um depósito × CDD Alfenas × Setor Selecione um ou mais ite…" at bounding box center [1463, 394] width 207 height 710
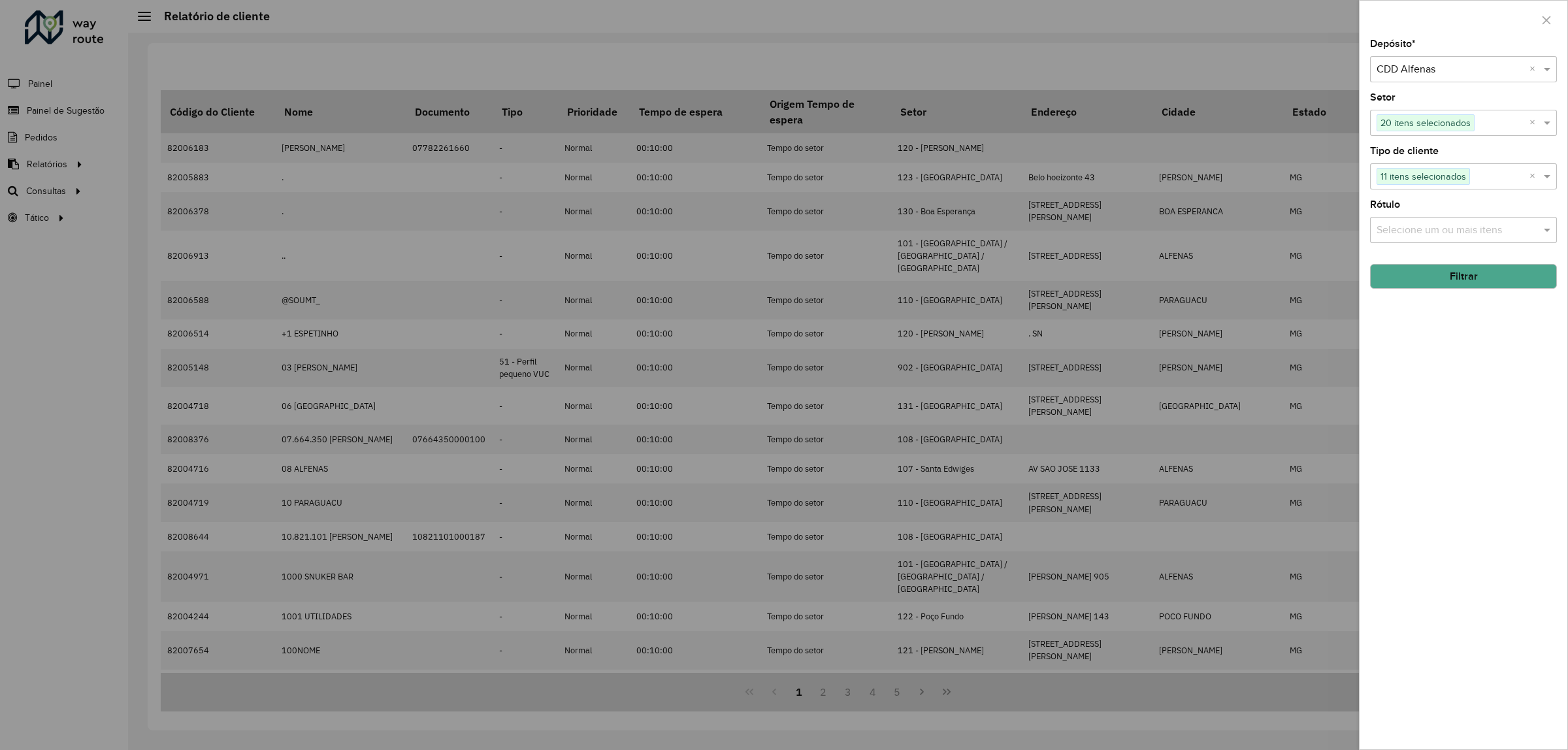
click at [1475, 283] on button "Filtrar" at bounding box center [1463, 276] width 187 height 25
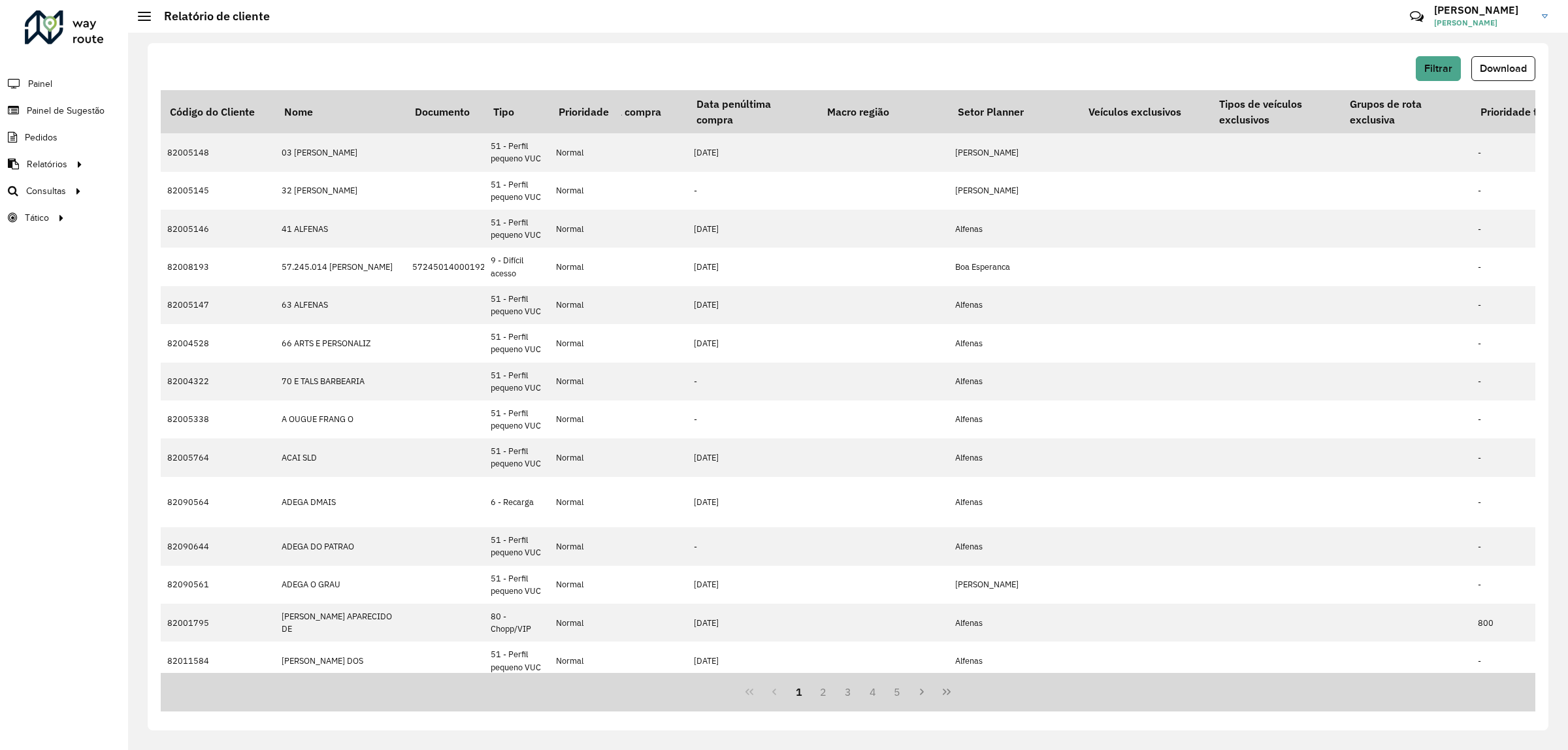
scroll to position [0, 2166]
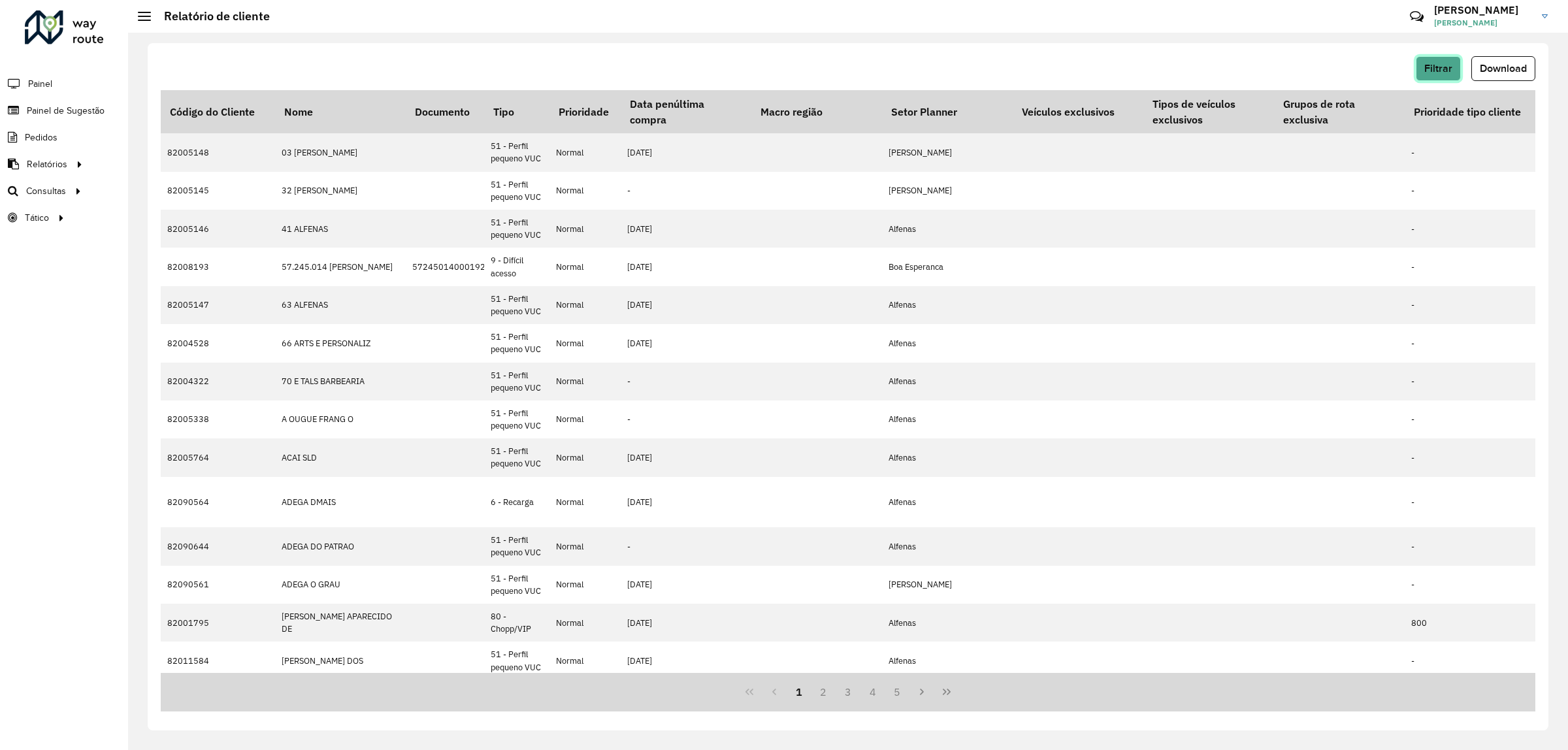
click at [1439, 74] on button "Filtrar" at bounding box center [1439, 68] width 45 height 25
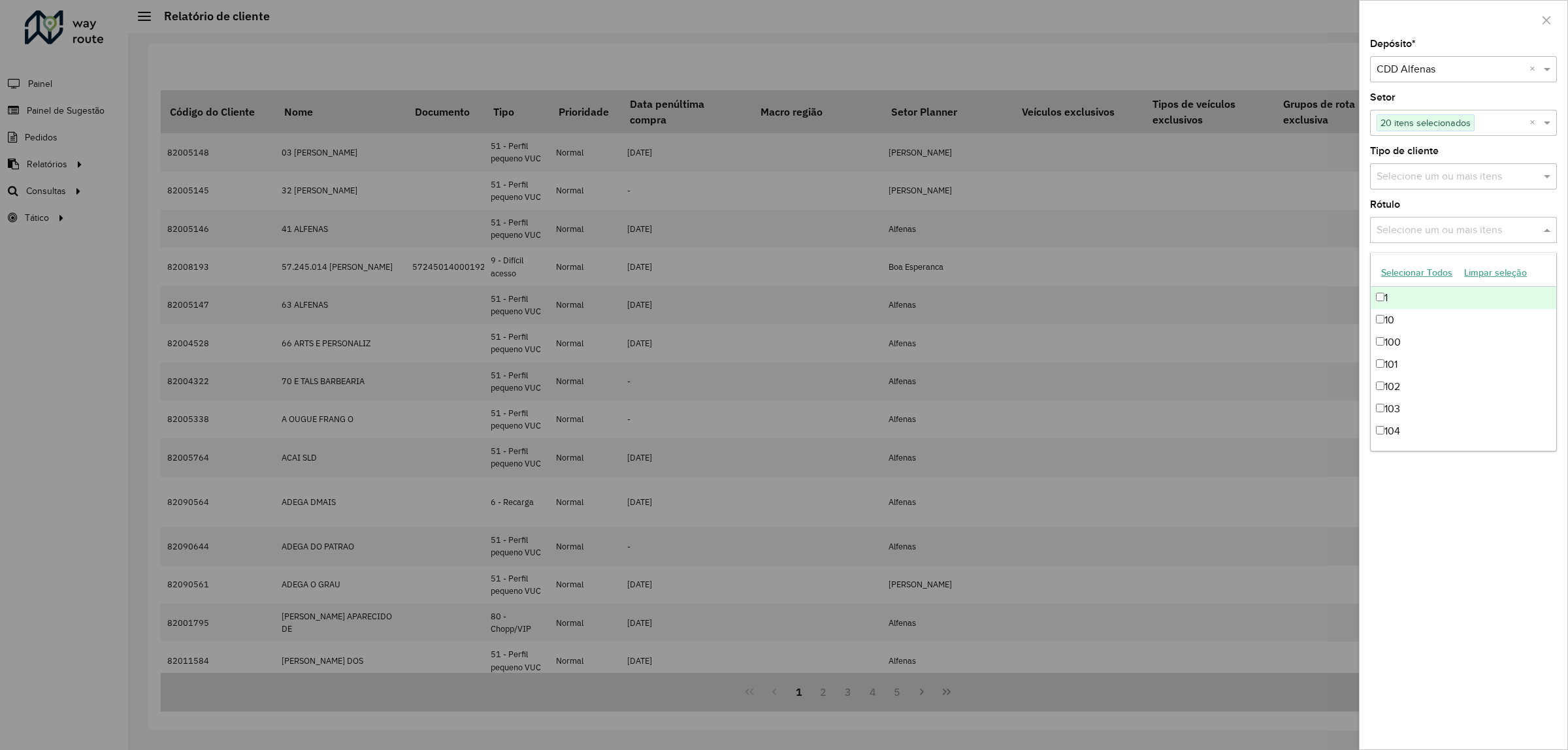
click at [1454, 226] on input "text" at bounding box center [1456, 231] width 167 height 16
click at [1415, 271] on button "Selecionar Todos" at bounding box center [1417, 273] width 83 height 21
click at [1521, 560] on div "Depósito * Selecione um depósito × CDD Alfenas × Setor Selecione um ou mais ite…" at bounding box center [1463, 394] width 207 height 710
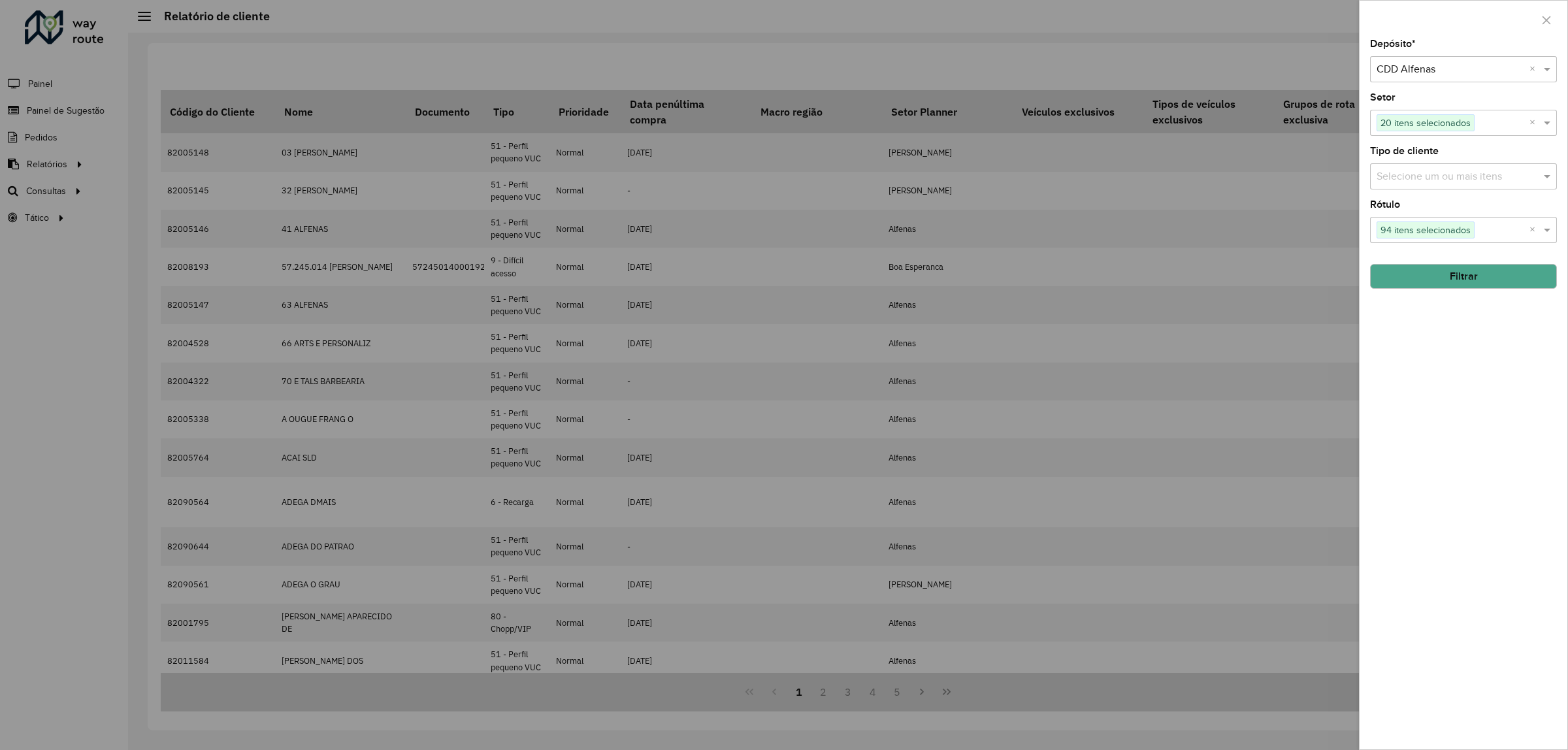
click at [1516, 265] on hb-field-button "Filtrar" at bounding box center [1463, 272] width 187 height 36
click at [1516, 266] on button "Filtrar" at bounding box center [1463, 276] width 187 height 25
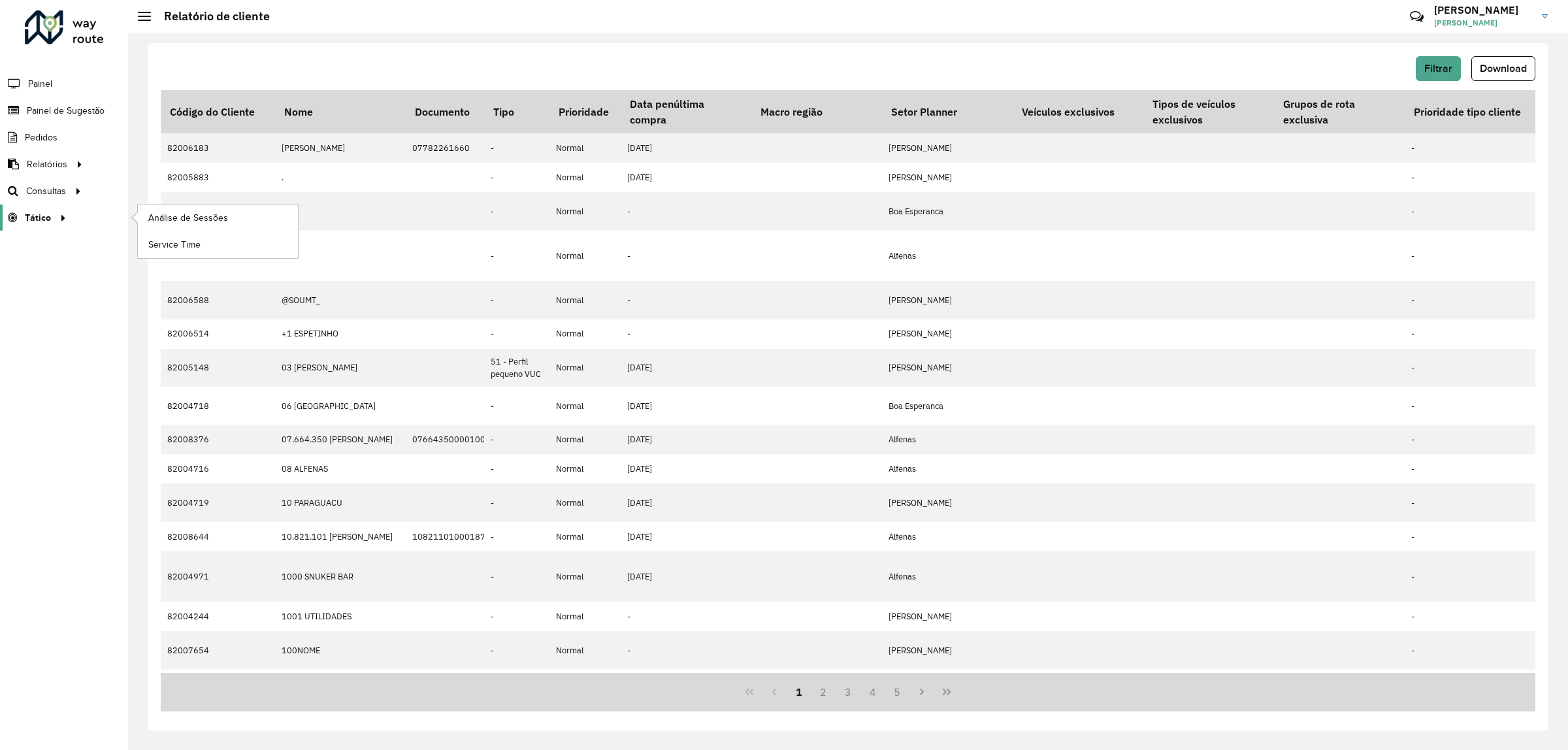
click at [61, 228] on link "Tático" at bounding box center [35, 217] width 70 height 26
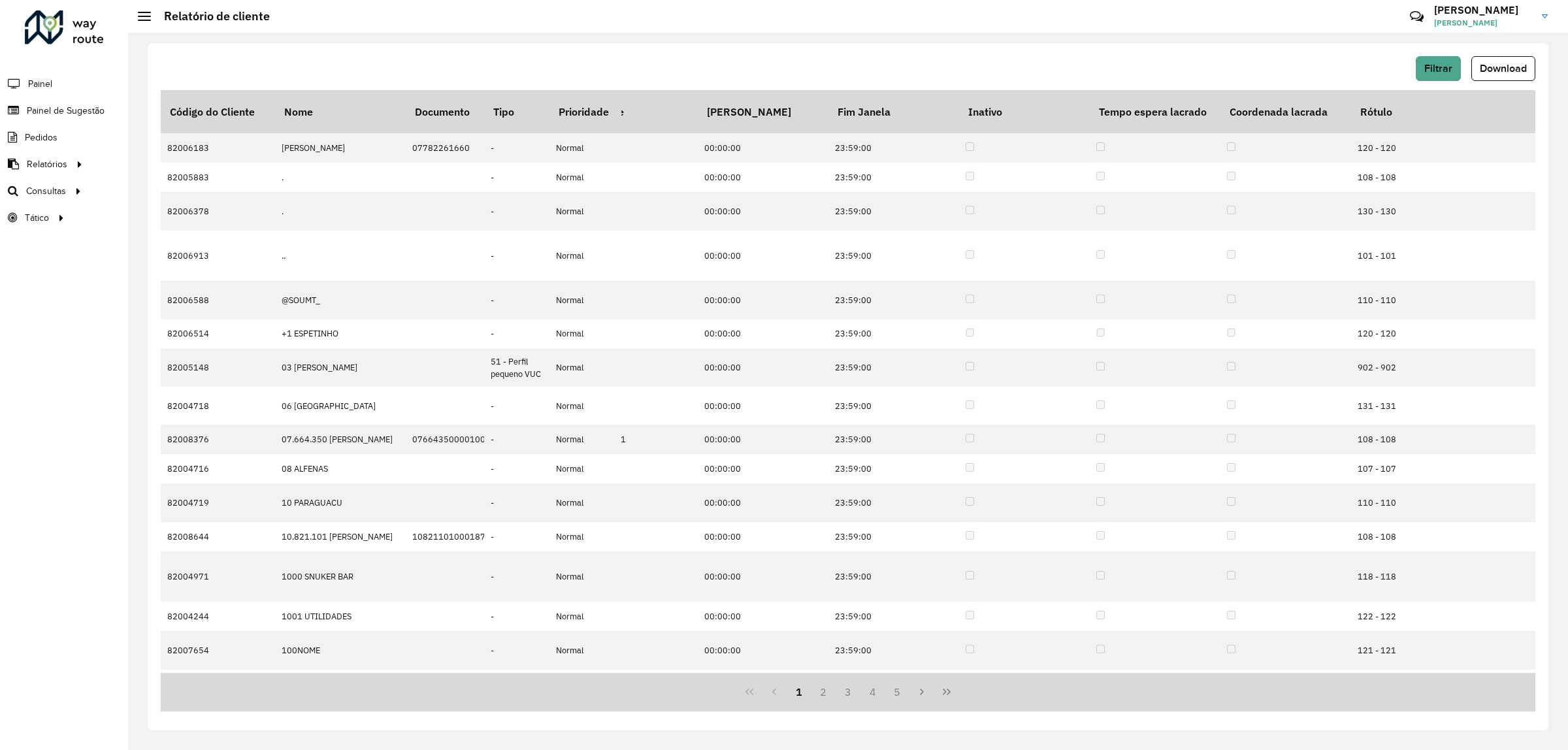
scroll to position [0, 964]
